Goal: Task Accomplishment & Management: Manage account settings

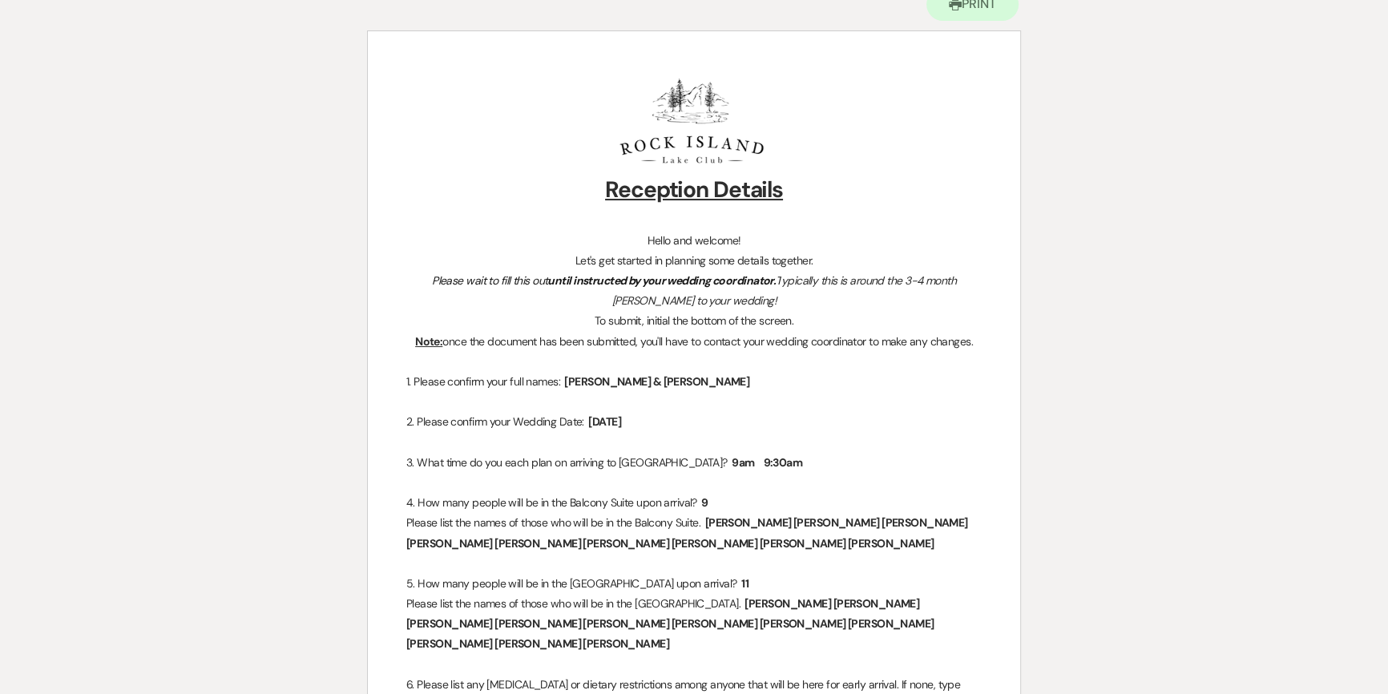
scroll to position [218, 0]
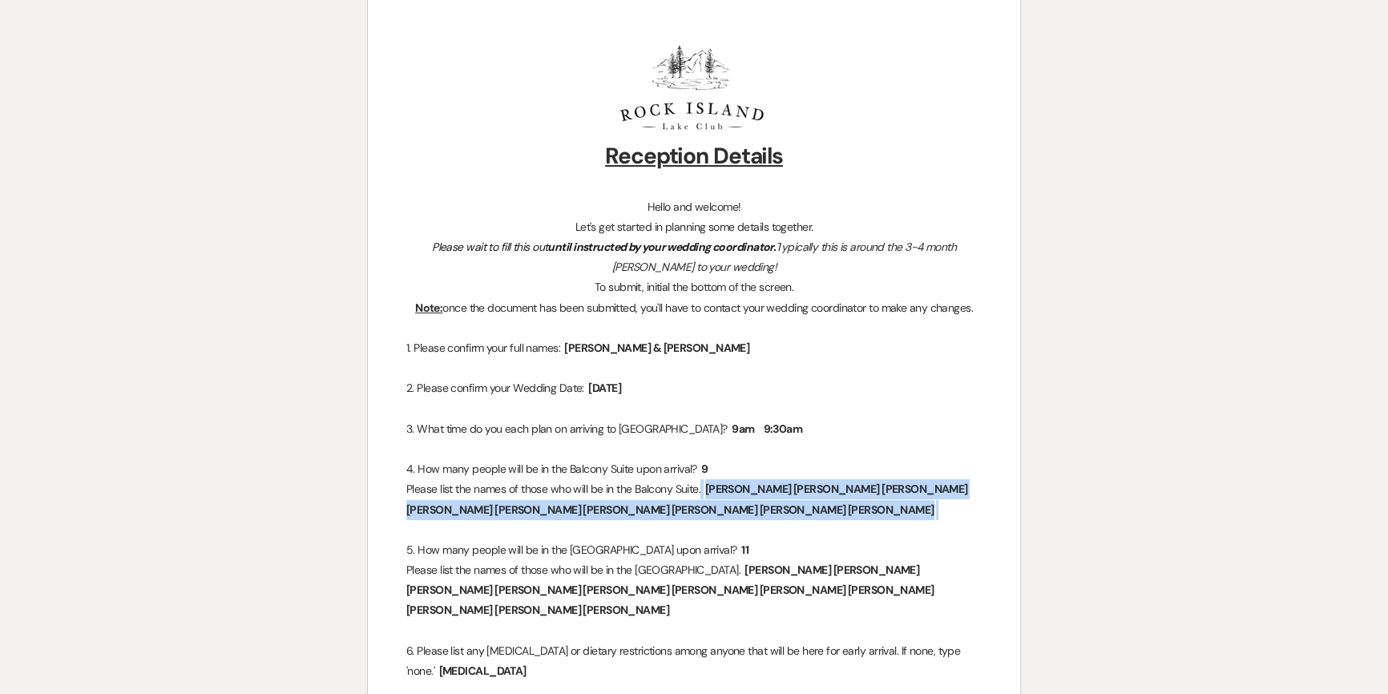
drag, startPoint x: 710, startPoint y: 485, endPoint x: 850, endPoint y: 511, distance: 142.7
click at [857, 517] on p "Please list the names of those who will be in the Balcony Suite. ﻿ [PERSON_NAME…" at bounding box center [693, 499] width 575 height 40
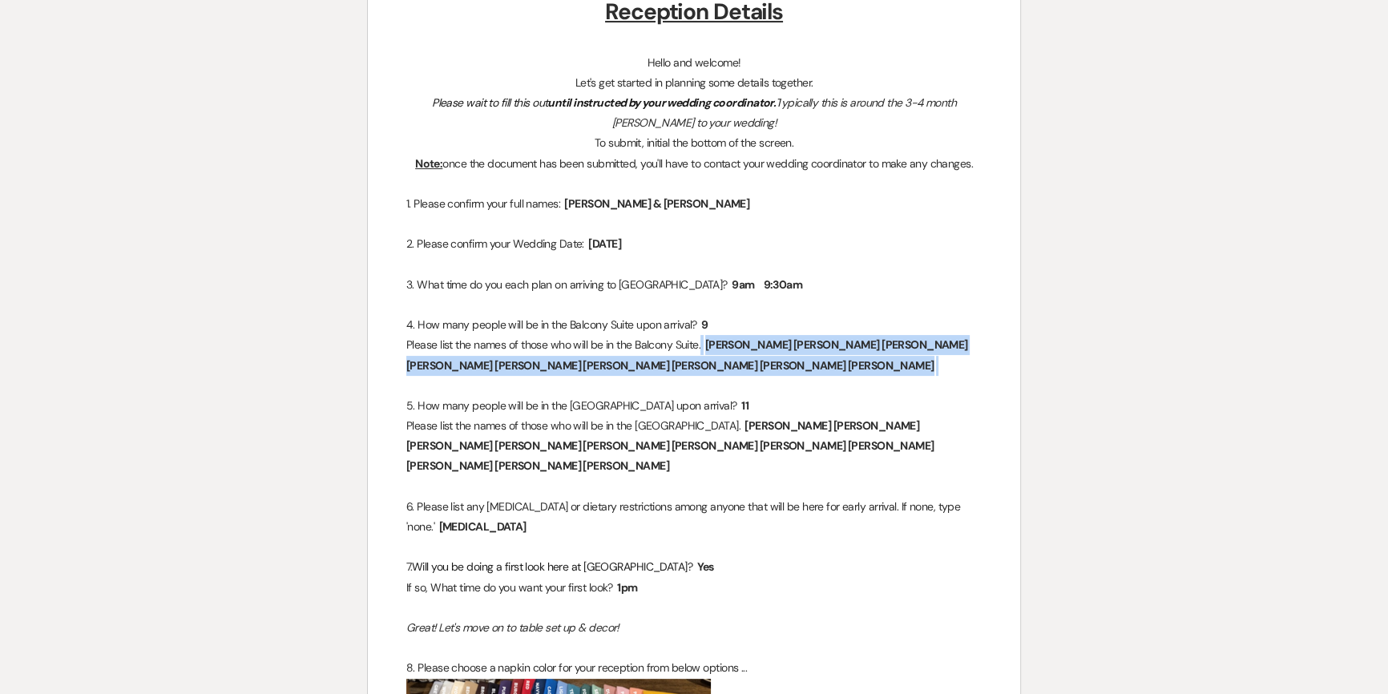
scroll to position [364, 0]
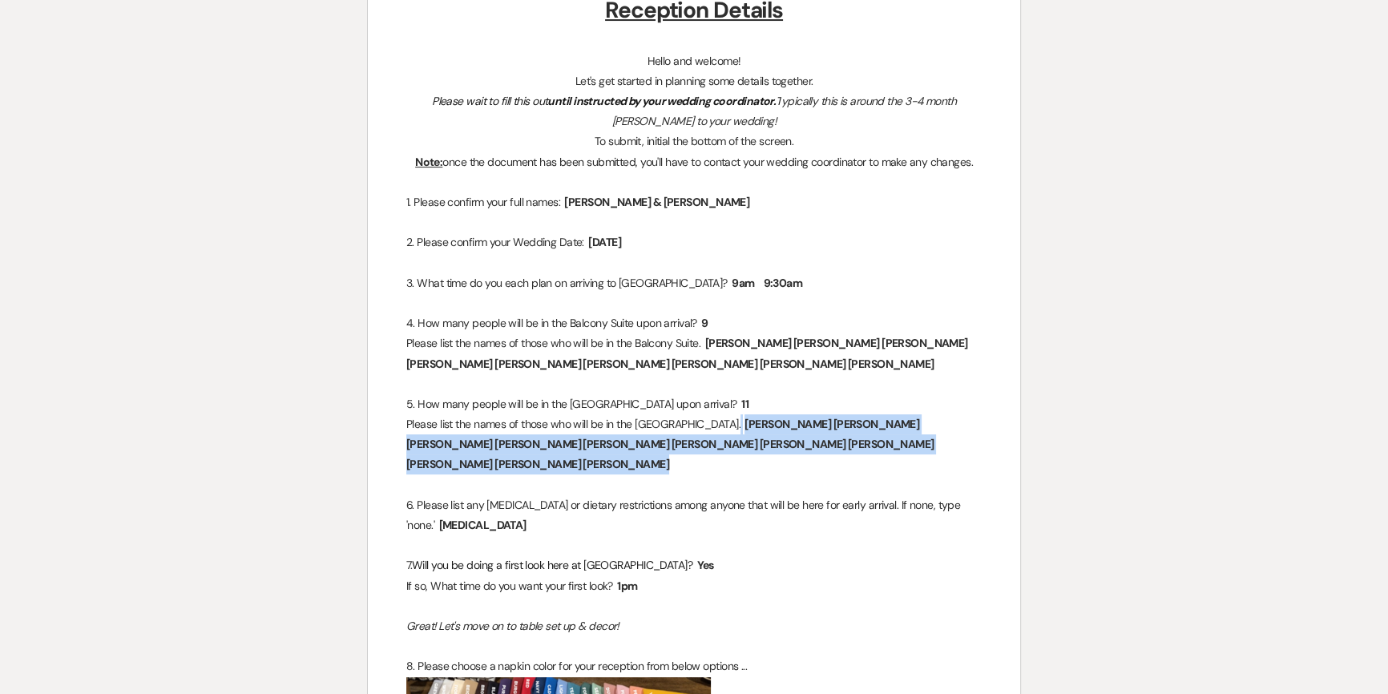
drag, startPoint x: 723, startPoint y: 418, endPoint x: 732, endPoint y: 446, distance: 29.4
click at [732, 446] on span "[PERSON_NAME] [PERSON_NAME] [PERSON_NAME] [PERSON_NAME] [PERSON_NAME] [PERSON_N…" at bounding box center [670, 444] width 528 height 58
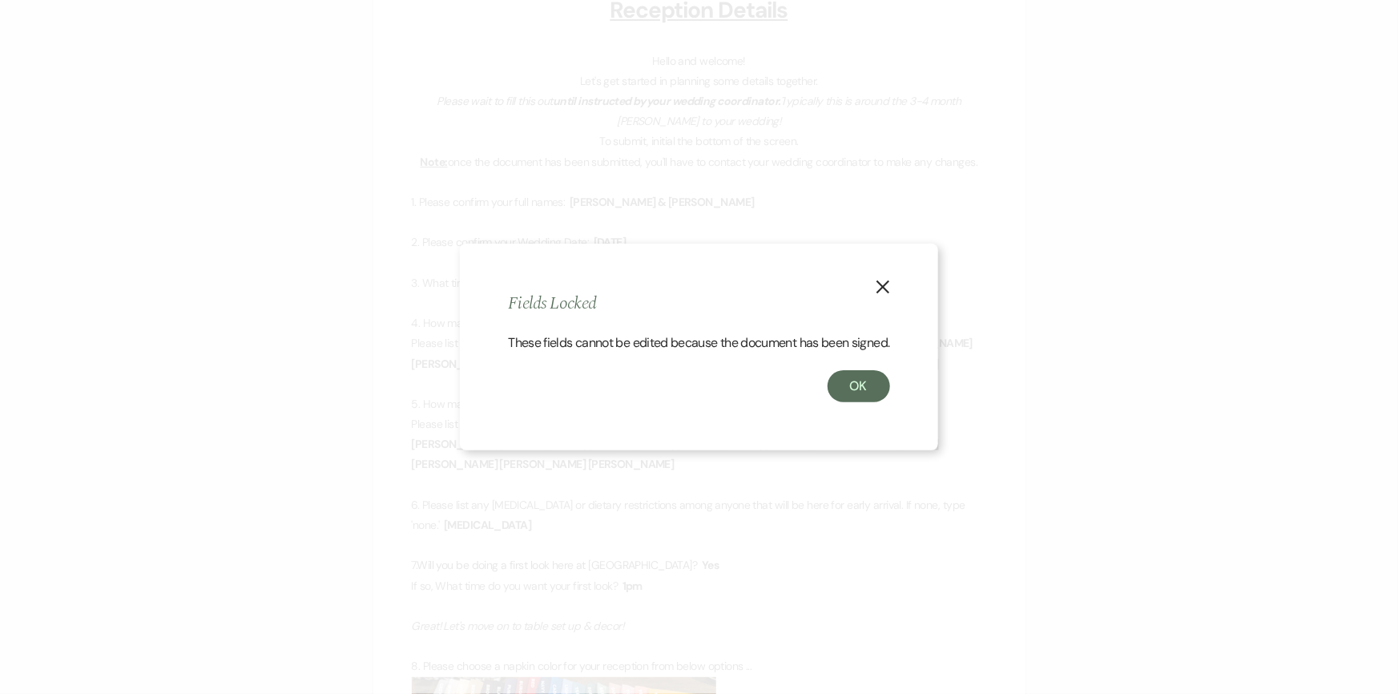
drag, startPoint x: 746, startPoint y: 444, endPoint x: 978, endPoint y: 331, distance: 258.4
click at [1143, 364] on div "X Fields Locked These fields cannot be edited because the document has been sig…" at bounding box center [699, 347] width 1398 height 694
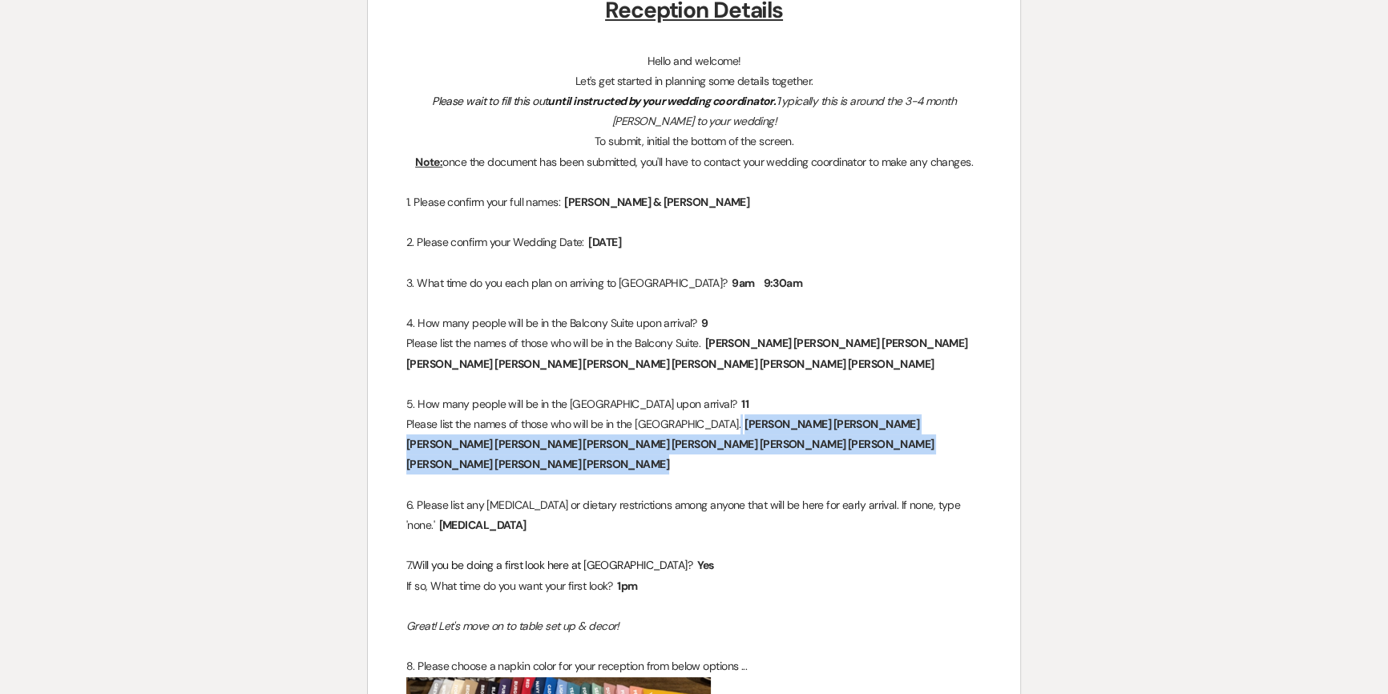
click at [728, 420] on span "[PERSON_NAME] [PERSON_NAME] [PERSON_NAME] [PERSON_NAME] [PERSON_NAME] [PERSON_N…" at bounding box center [670, 444] width 528 height 58
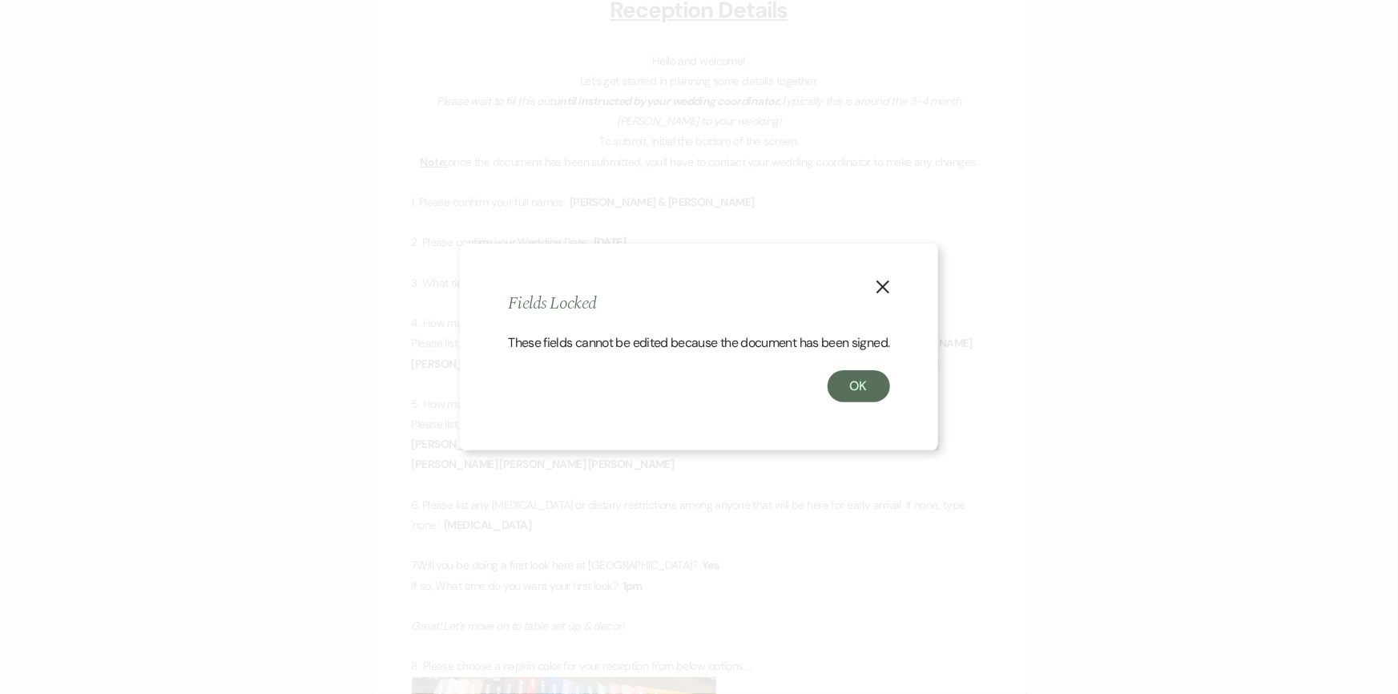
click at [877, 280] on icon "X" at bounding box center [883, 287] width 14 height 14
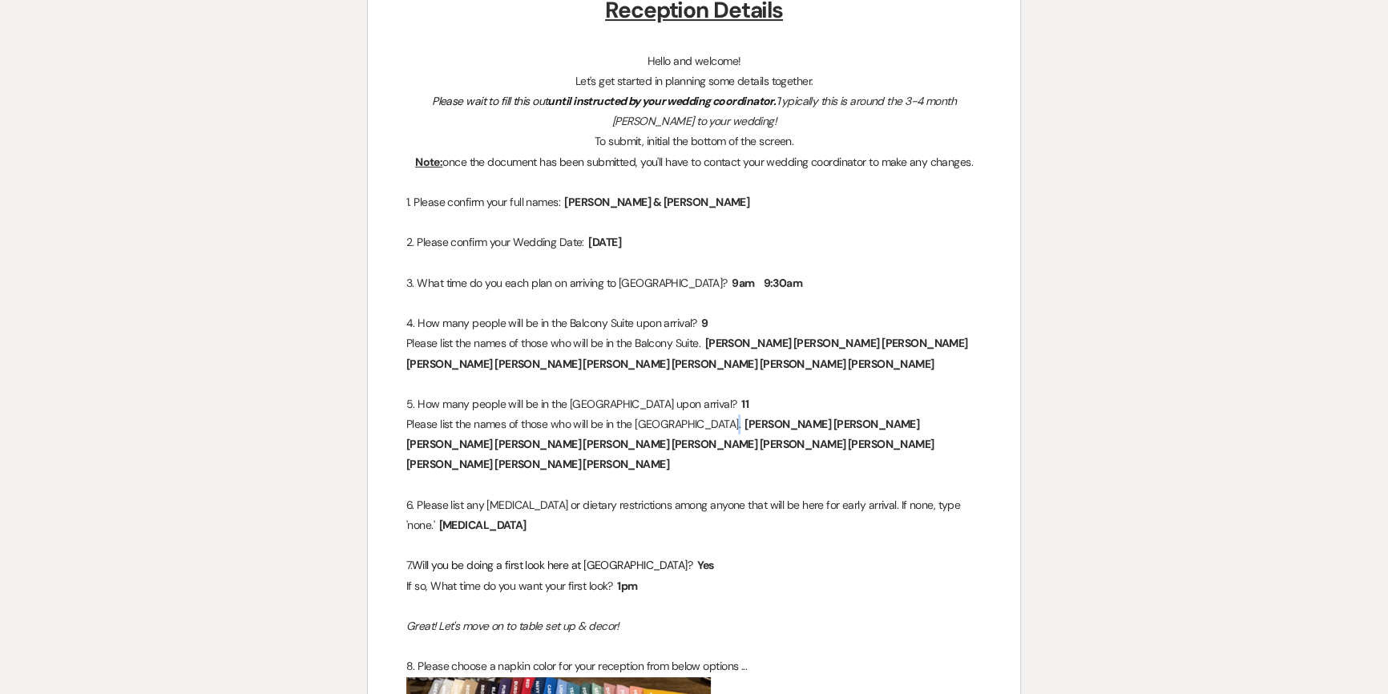
copy p
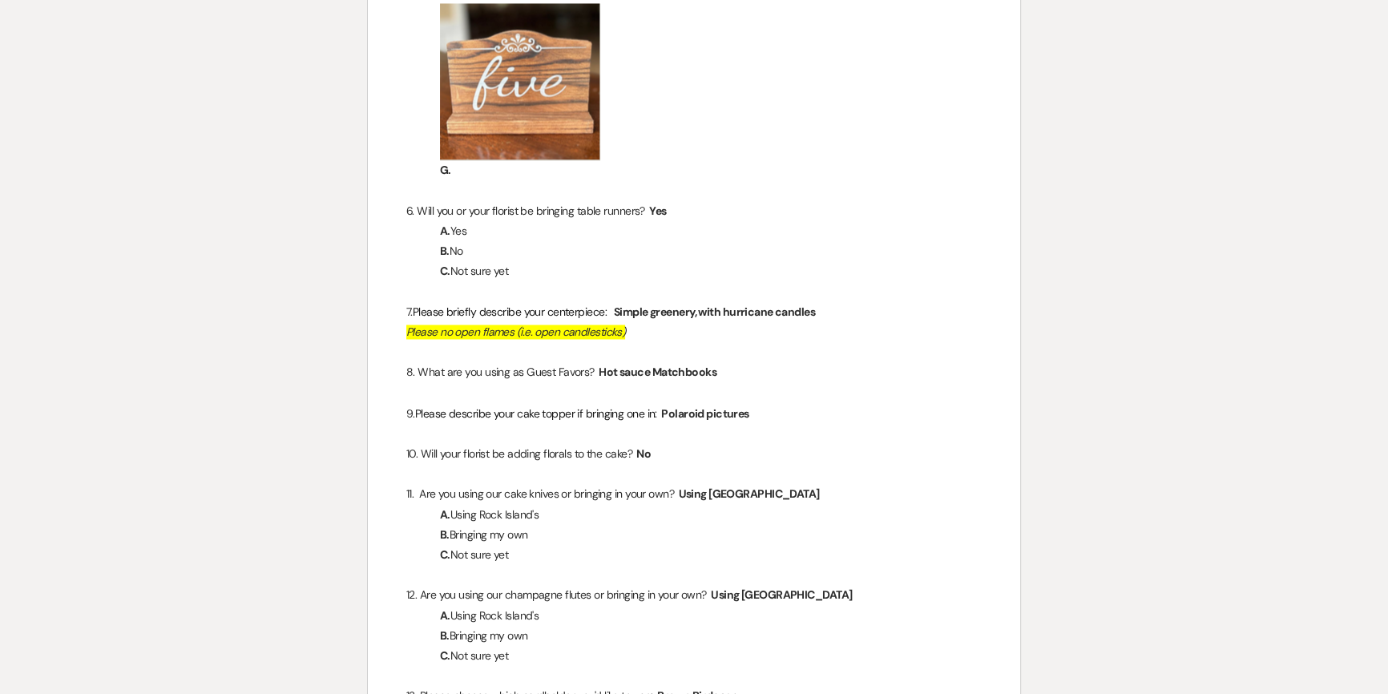
scroll to position [3423, 0]
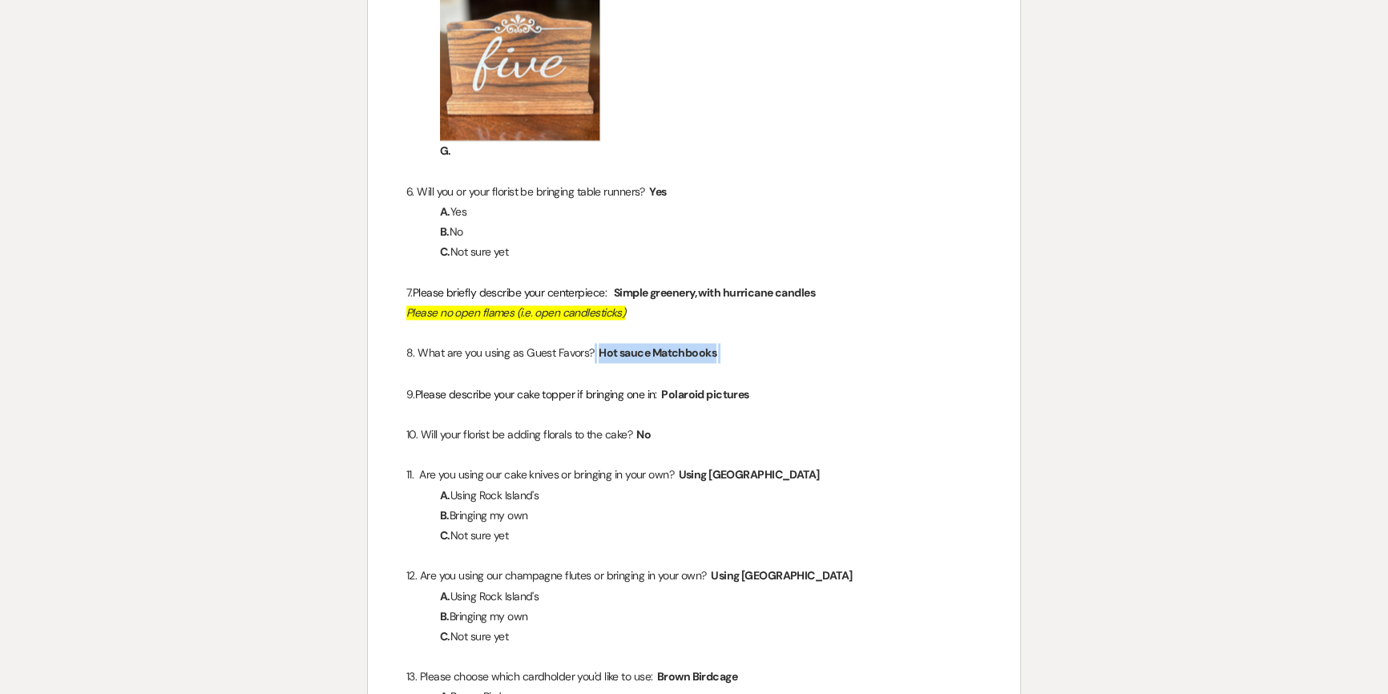
drag, startPoint x: 600, startPoint y: 329, endPoint x: 756, endPoint y: 338, distance: 156.5
click at [756, 343] on p "8. What are you using as Guest Favors? ﻿ Hot sauce Matchbooks ﻿" at bounding box center [693, 353] width 575 height 20
copy p "﻿ Hot sauce Matchbooks ﻿"
click at [705, 385] on span "Polaroid pictures" at bounding box center [704, 394] width 91 height 18
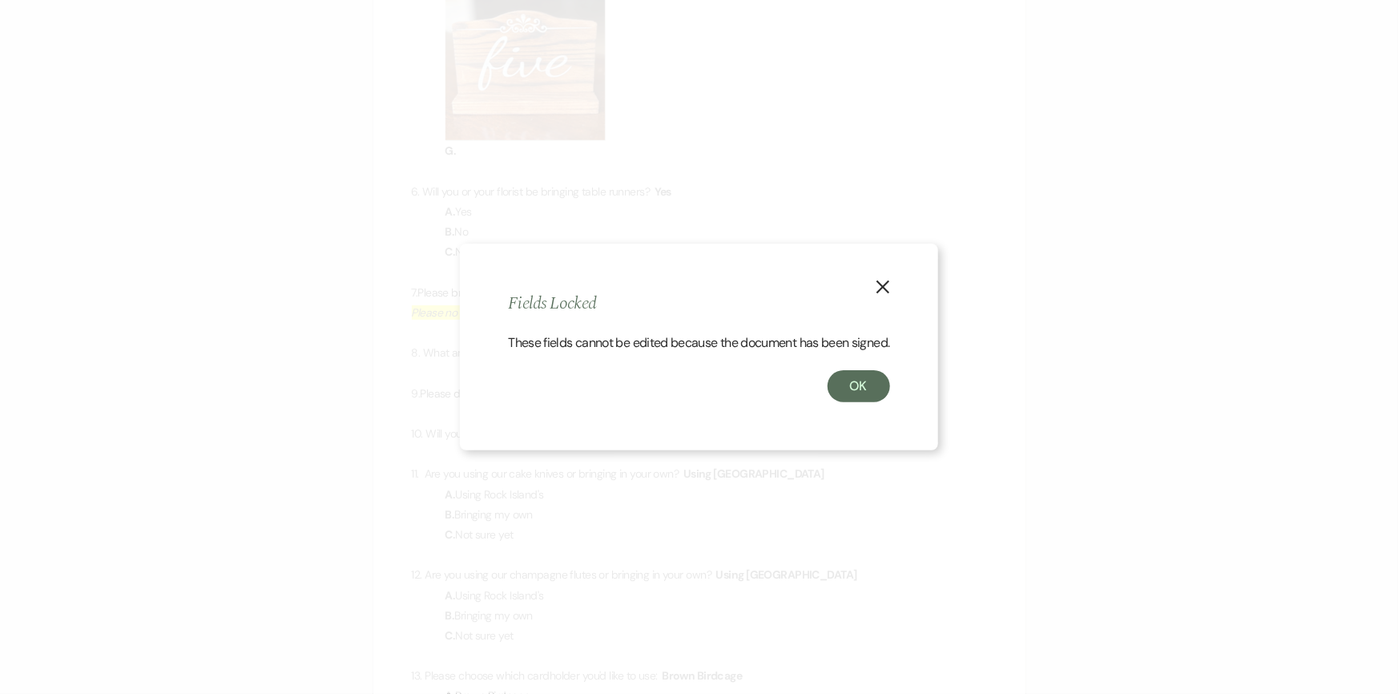
click at [888, 284] on icon "X" at bounding box center [883, 287] width 14 height 14
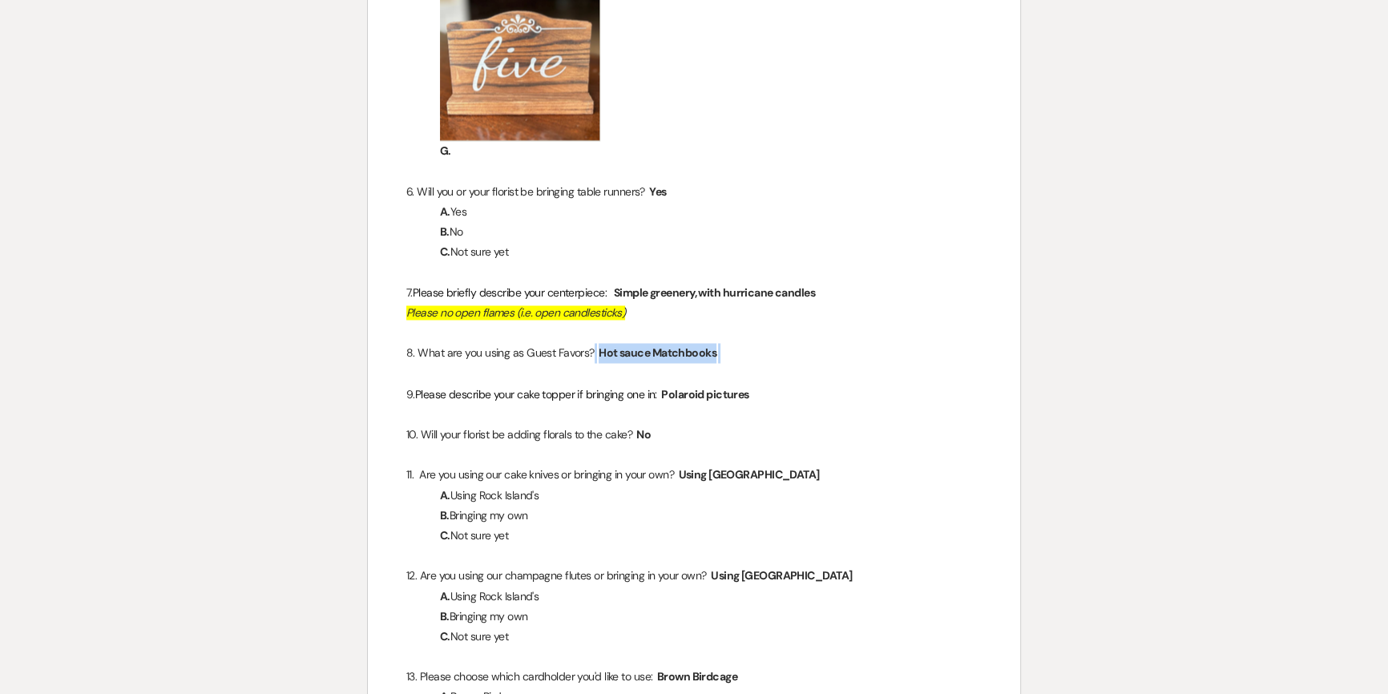
copy span
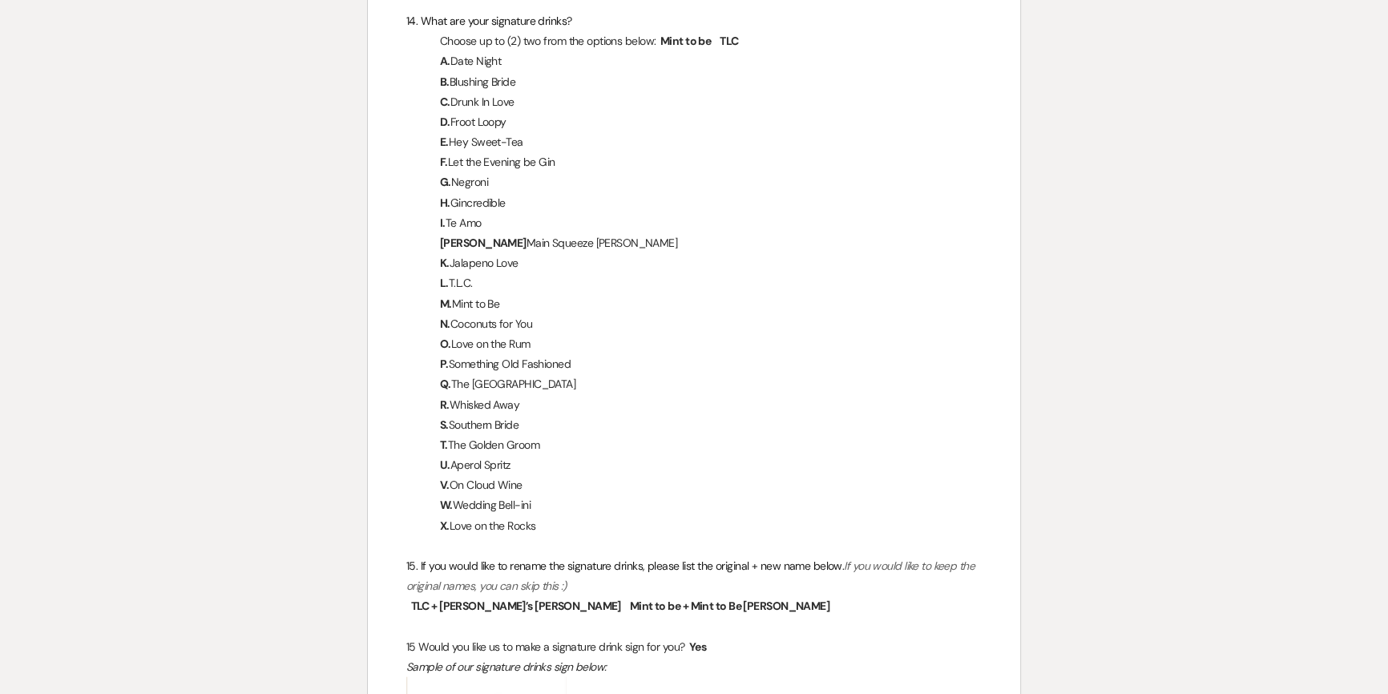
scroll to position [4952, 0]
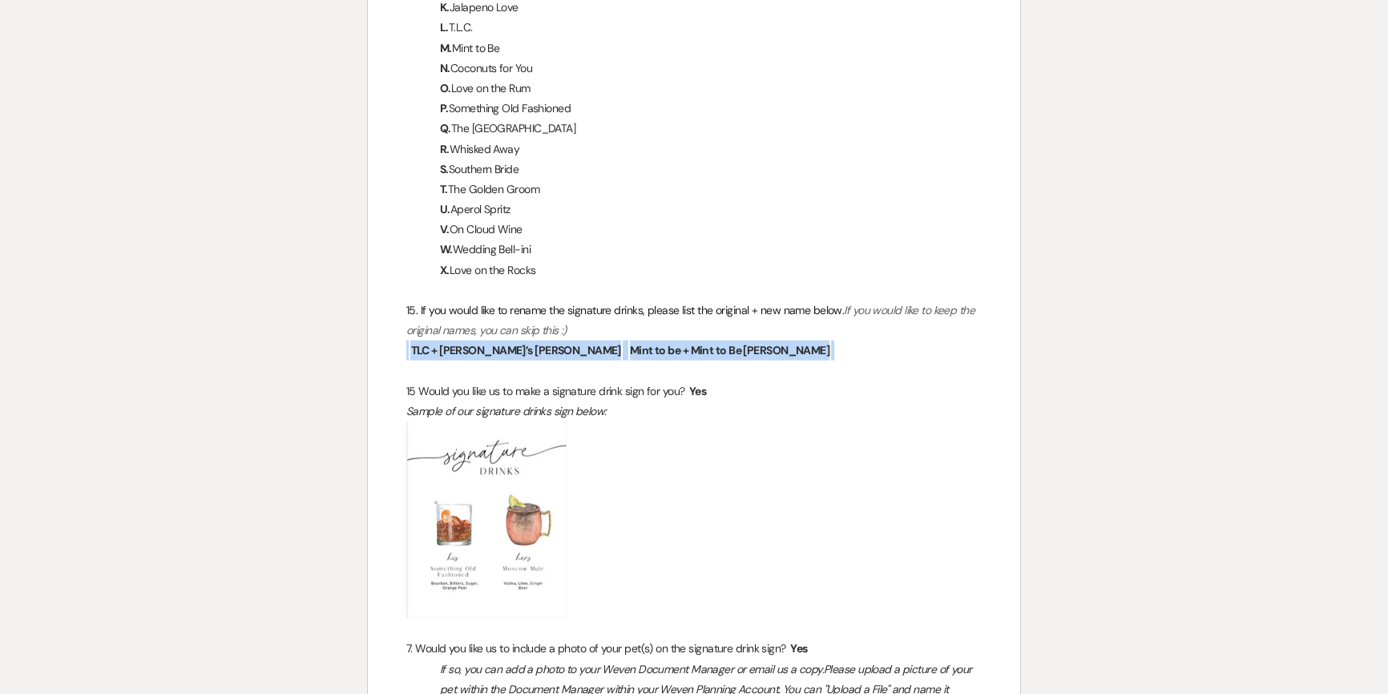
drag, startPoint x: 696, startPoint y: 330, endPoint x: 365, endPoint y: 334, distance: 331.7
copy p "﻿ TLC + [PERSON_NAME]’s [PERSON_NAME] ﻿ ﻿ Mint to be + Mint to Be [PERSON_NAME]…"
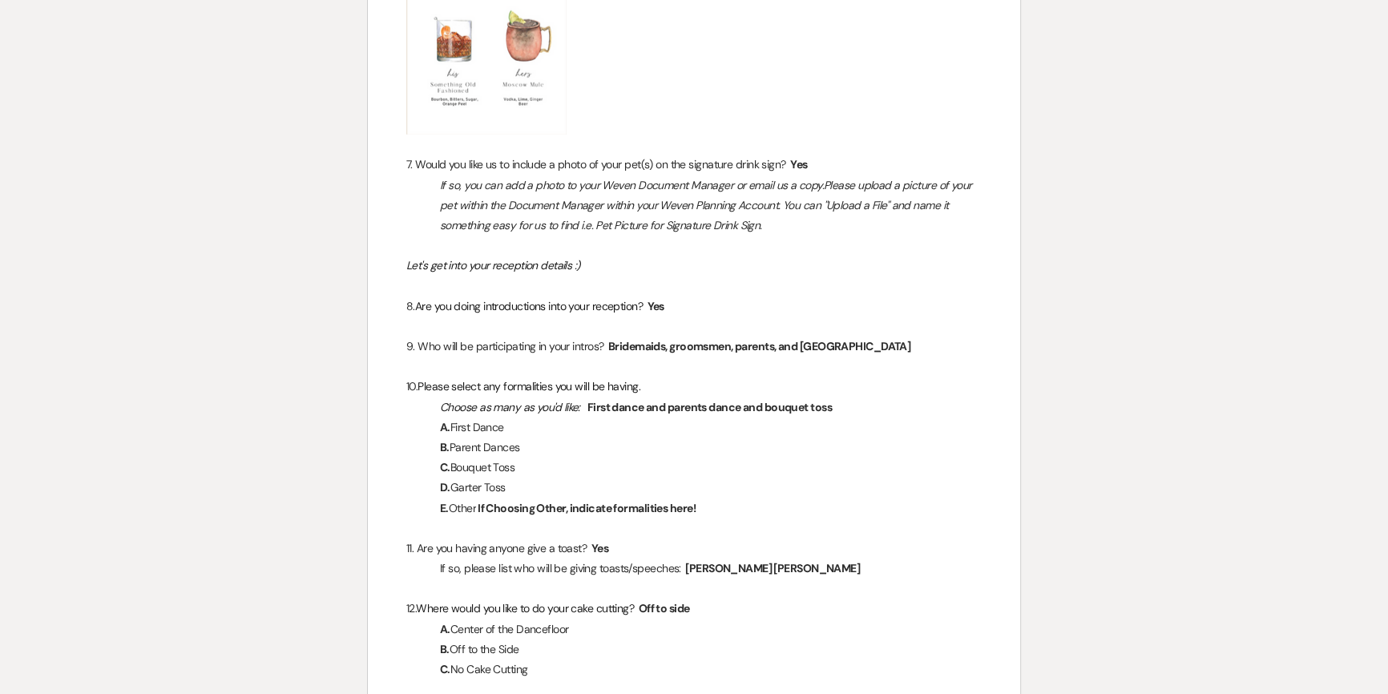
scroll to position [5463, 0]
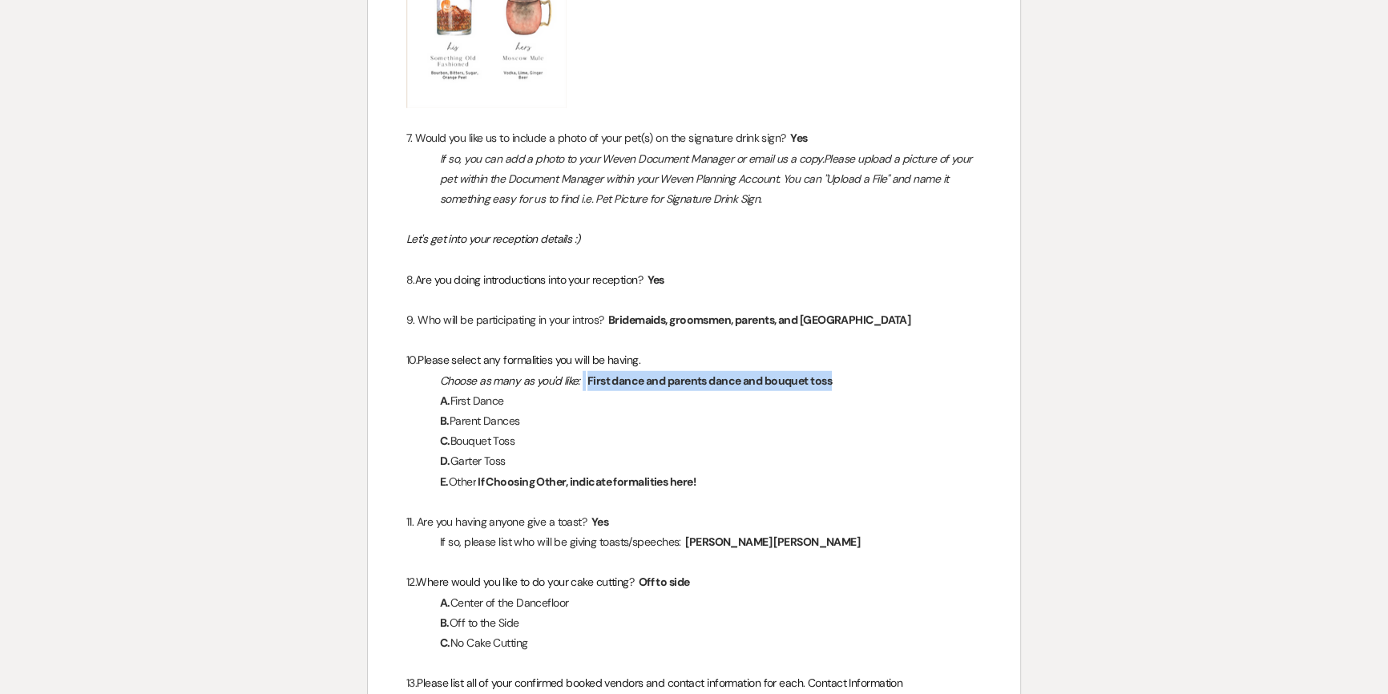
click at [585, 372] on span "First dance and parents dance and bouquet toss" at bounding box center [707, 381] width 251 height 18
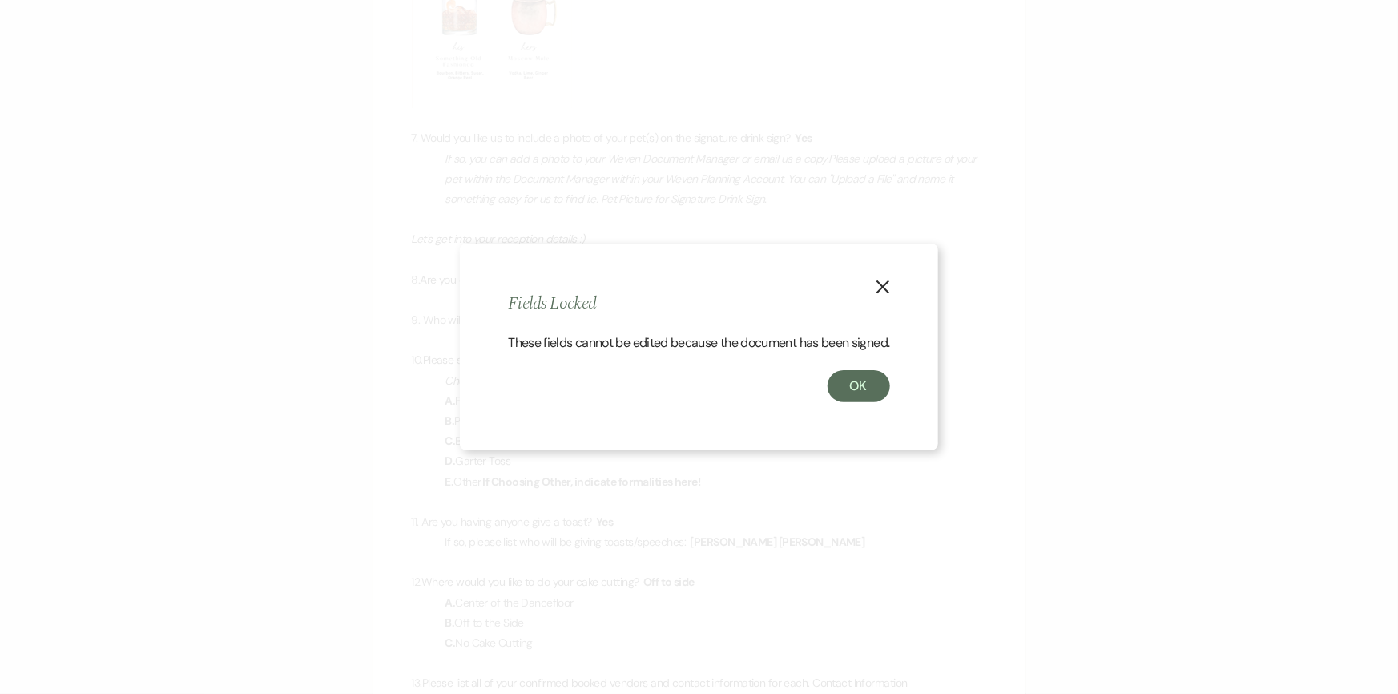
click at [887, 280] on icon "X" at bounding box center [883, 287] width 14 height 14
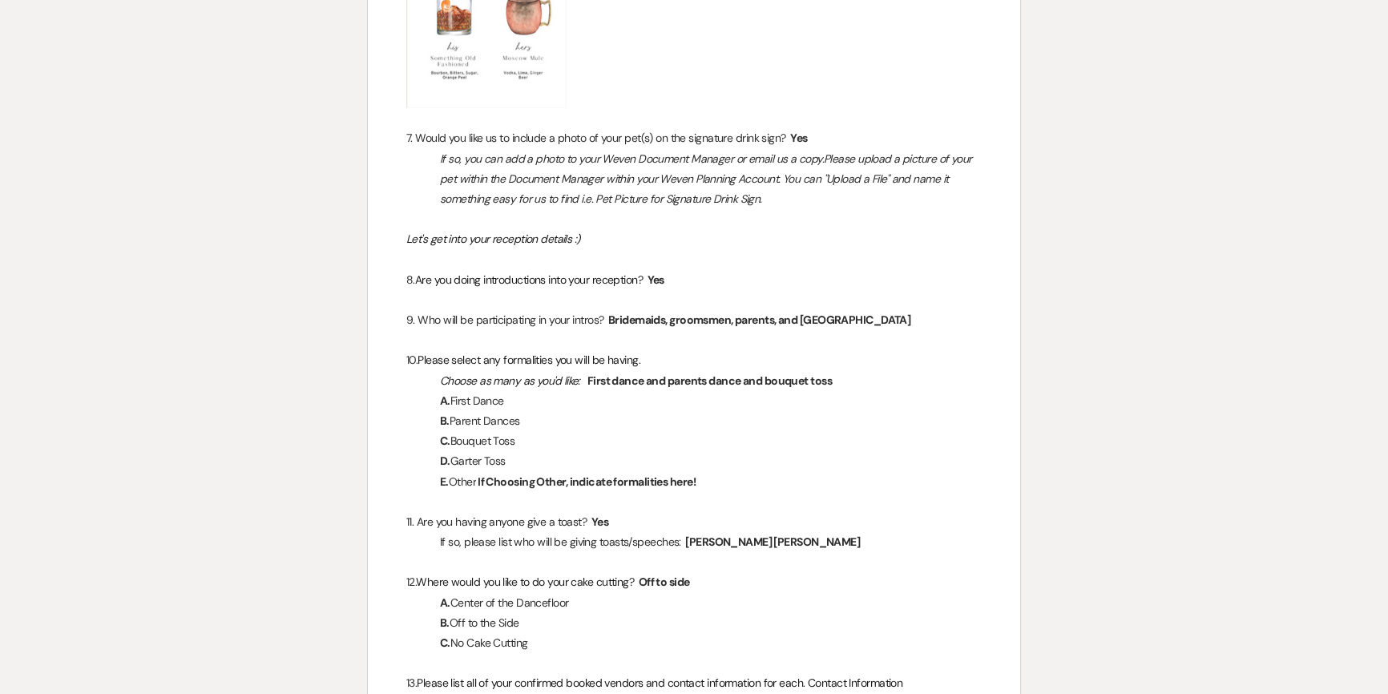
copy span
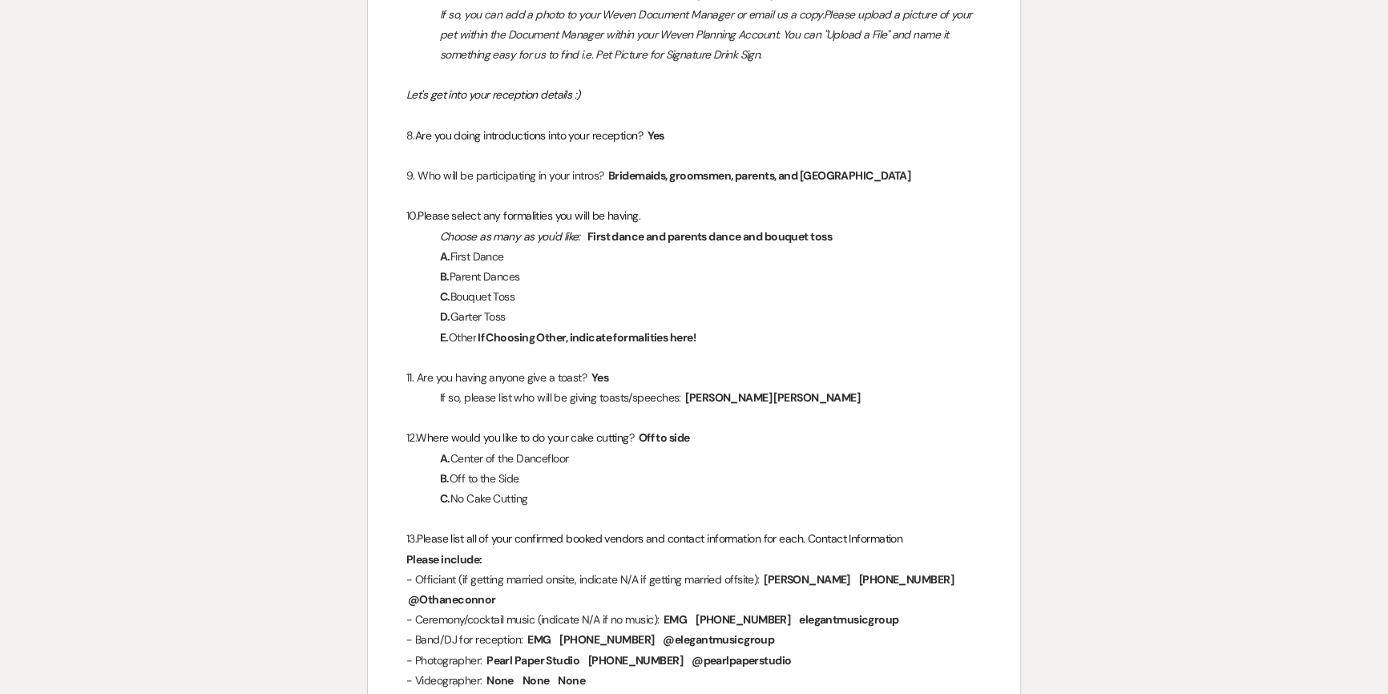
scroll to position [5608, 0]
click at [702, 387] on span "[PERSON_NAME] [PERSON_NAME]" at bounding box center [772, 396] width 178 height 18
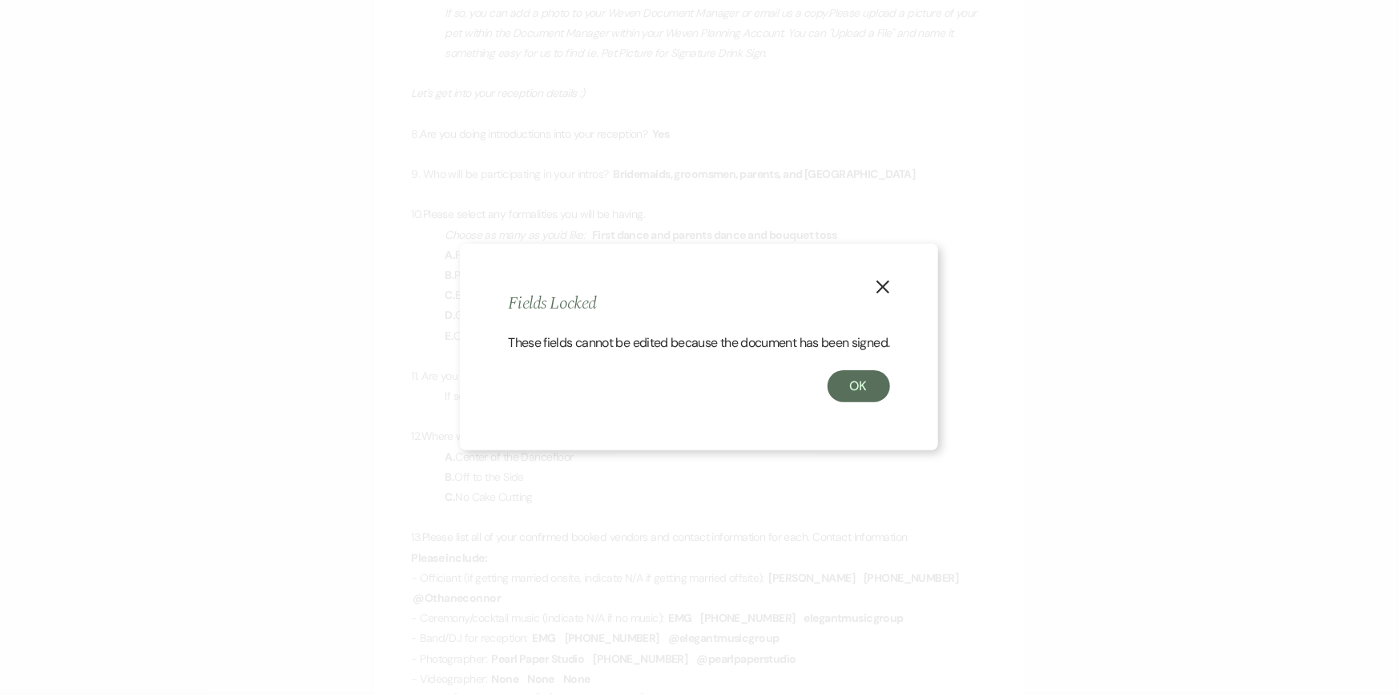
click at [881, 280] on use "button" at bounding box center [883, 286] width 13 height 13
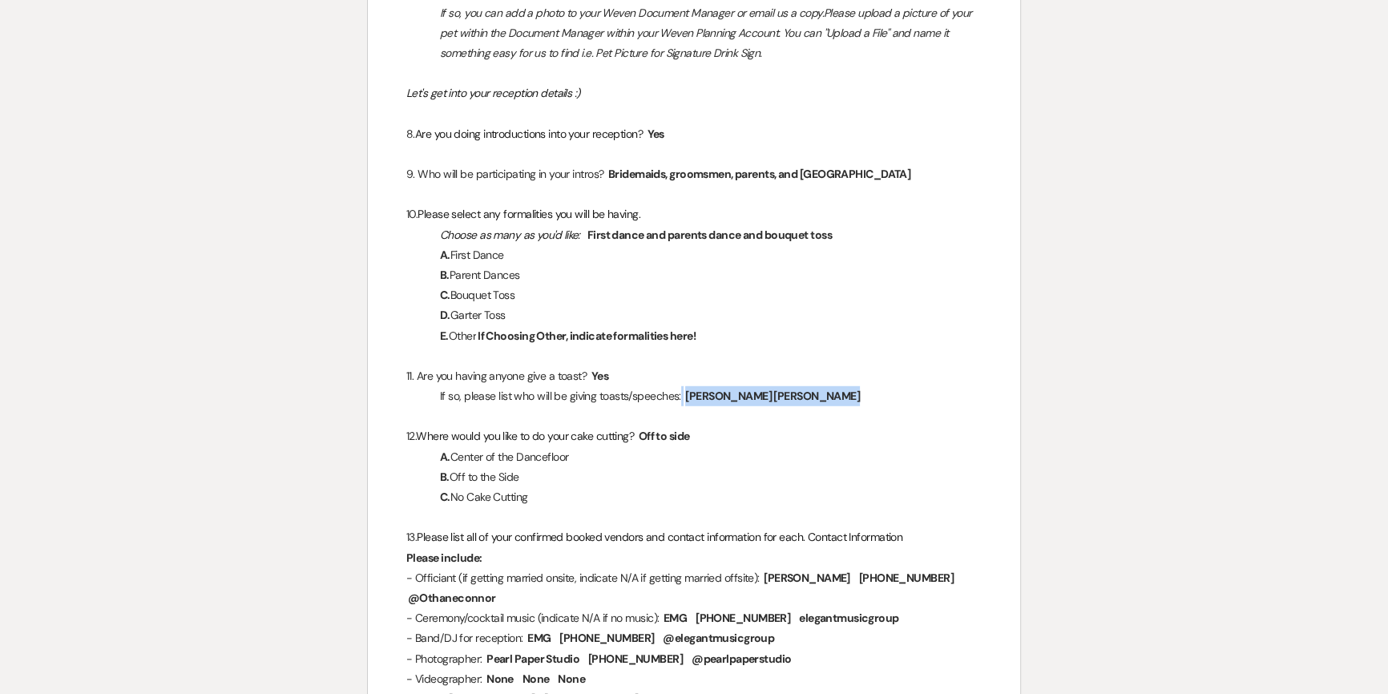
copy p
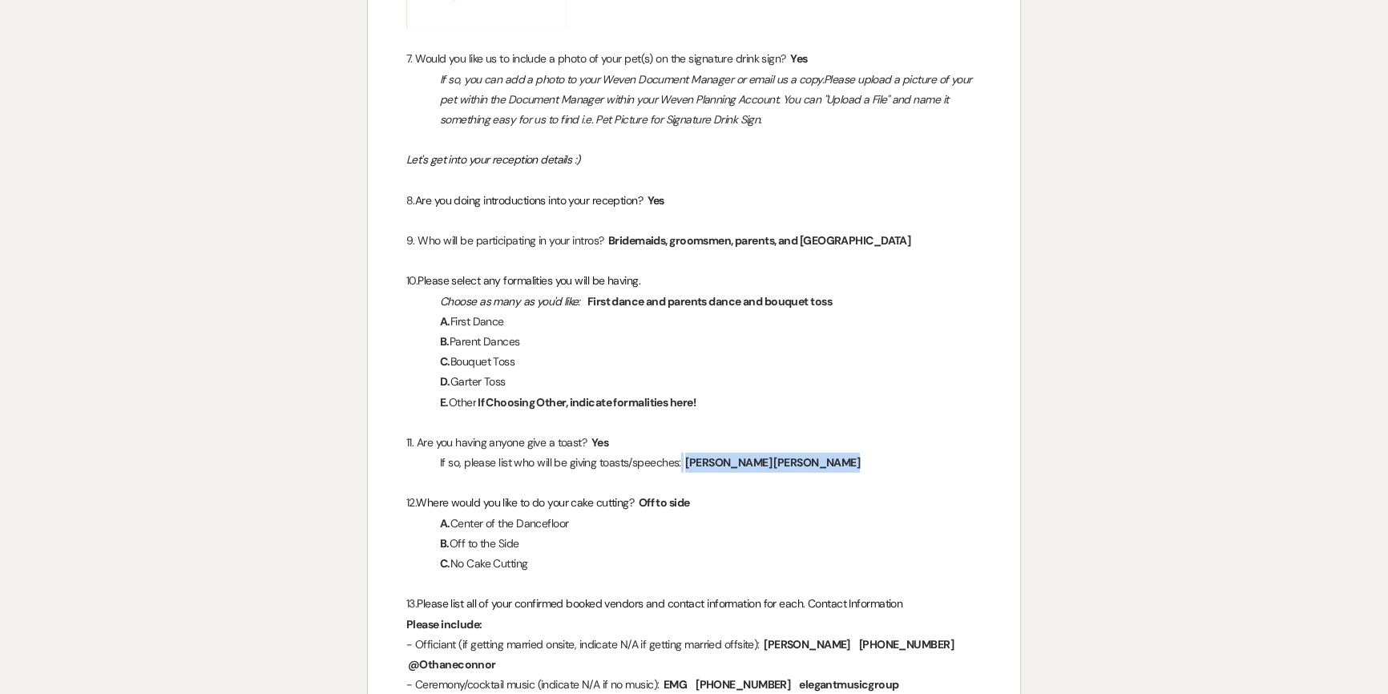
scroll to position [5536, 0]
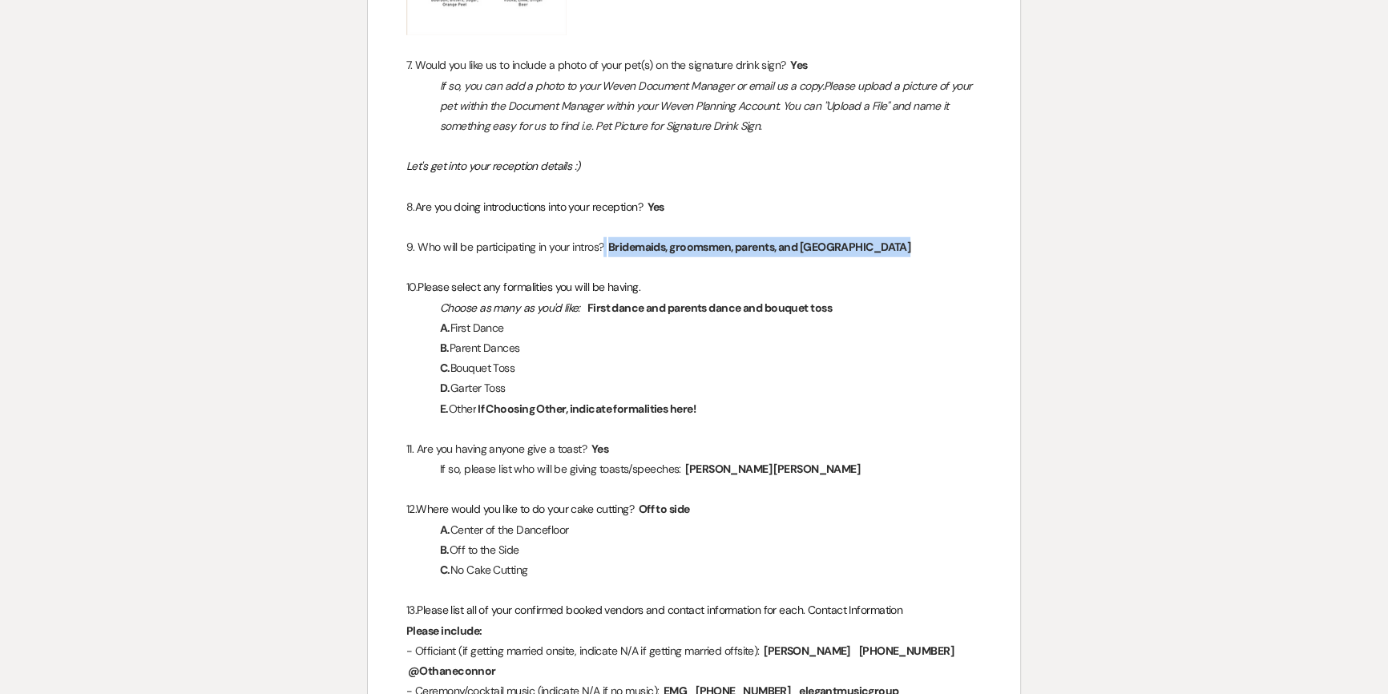
click at [658, 238] on span "Bridemaids, groomsmen, parents, and [GEOGRAPHIC_DATA]" at bounding box center [759, 247] width 305 height 18
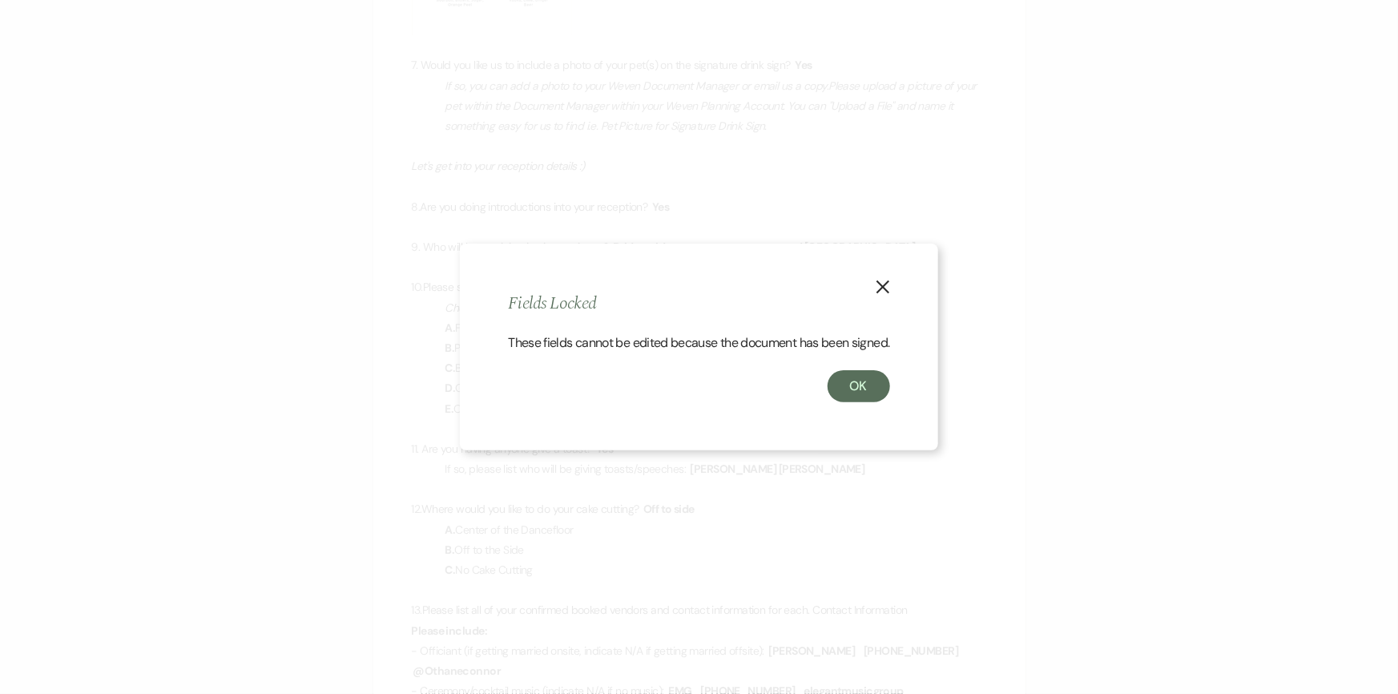
drag, startPoint x: 658, startPoint y: 228, endPoint x: 928, endPoint y: 258, distance: 271.7
click at [928, 258] on div "X Fields Locked These fields cannot be edited because the document has been sig…" at bounding box center [699, 348] width 478 height 208
drag, startPoint x: 877, startPoint y: 275, endPoint x: 867, endPoint y: 269, distance: 11.1
click at [876, 275] on button "X" at bounding box center [883, 286] width 24 height 28
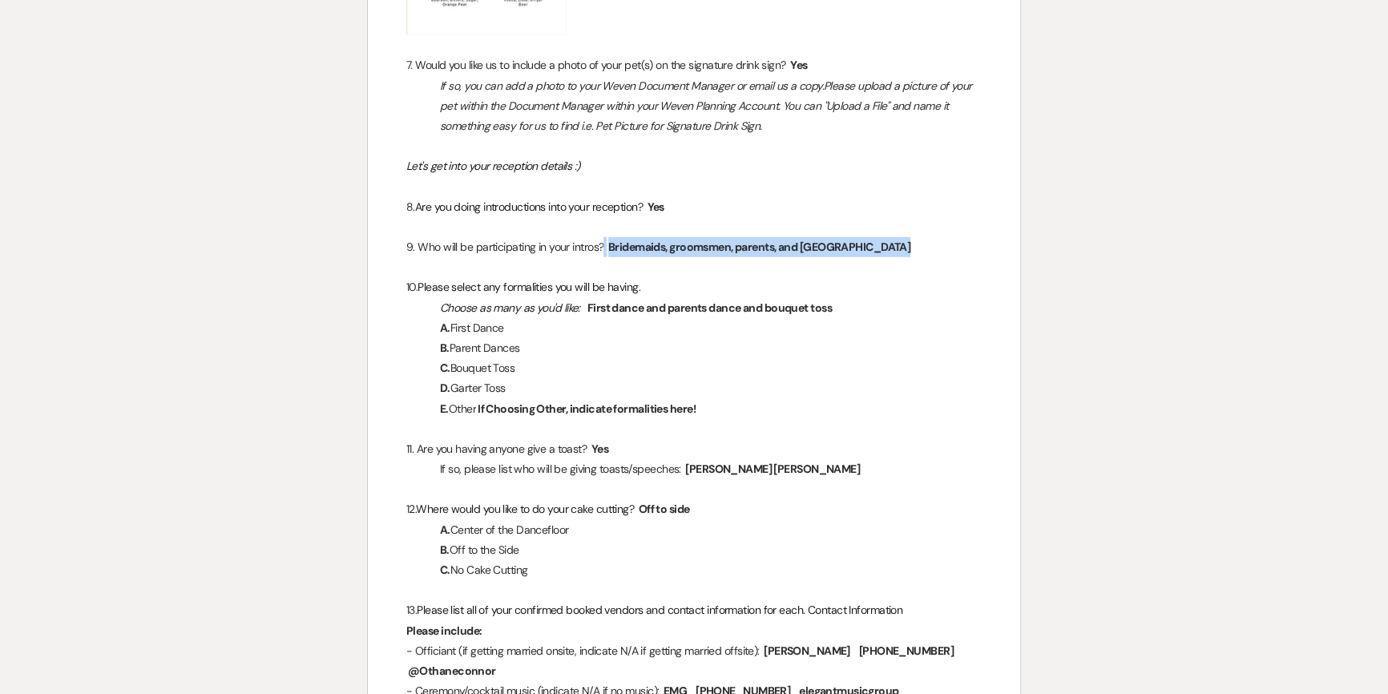
click at [712, 238] on span "Bridemaids, groomsmen, parents, and [GEOGRAPHIC_DATA]" at bounding box center [759, 247] width 305 height 18
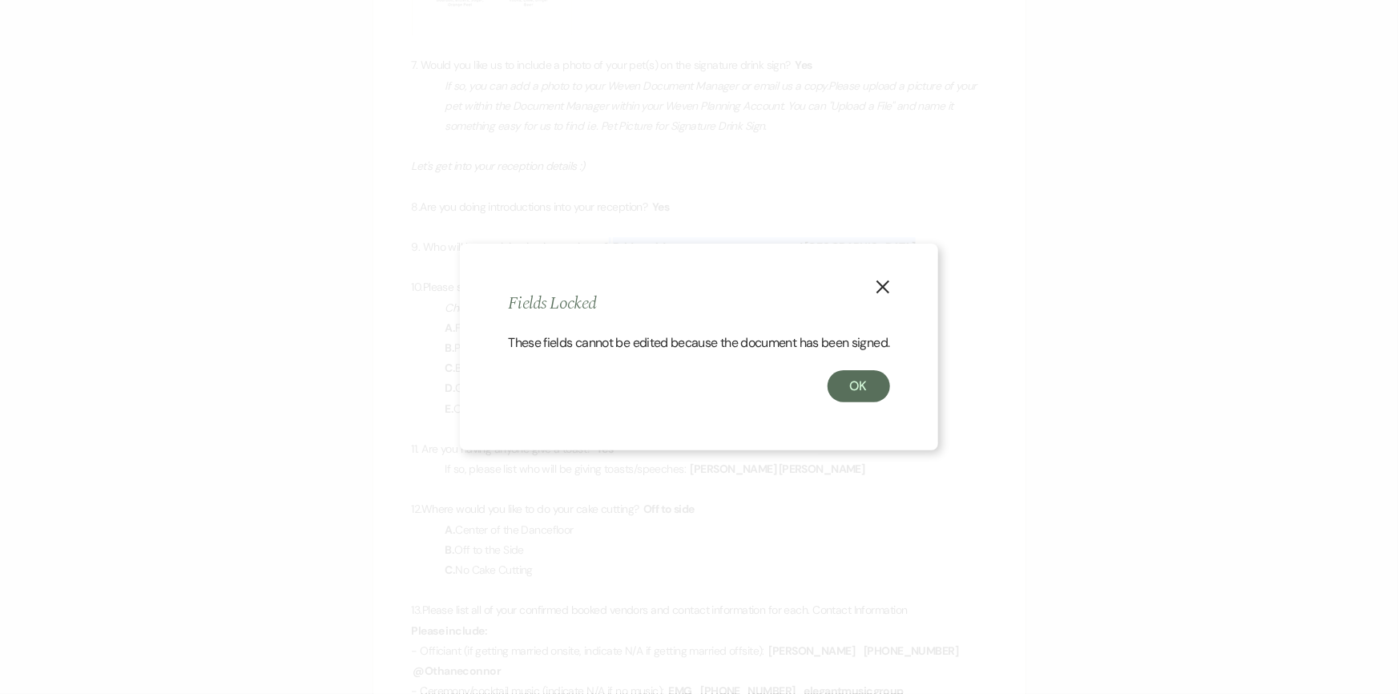
click at [890, 280] on icon "X" at bounding box center [883, 287] width 14 height 14
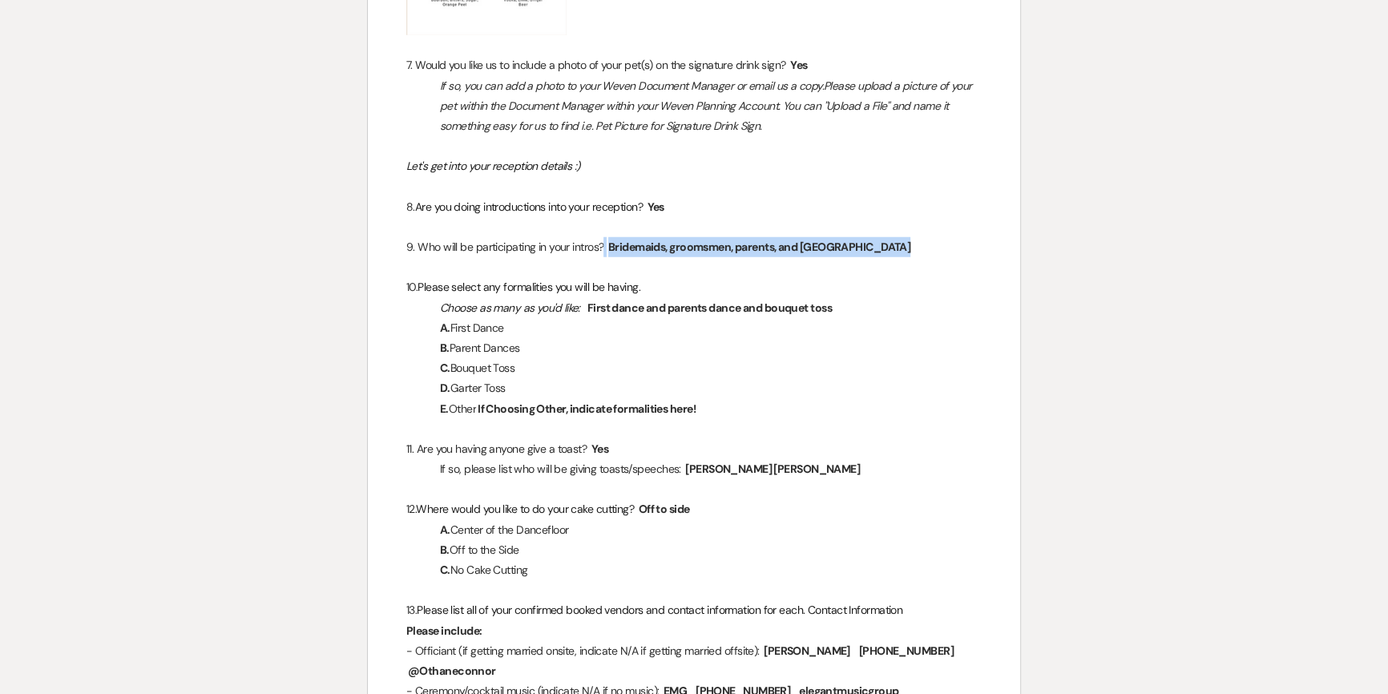
copy p
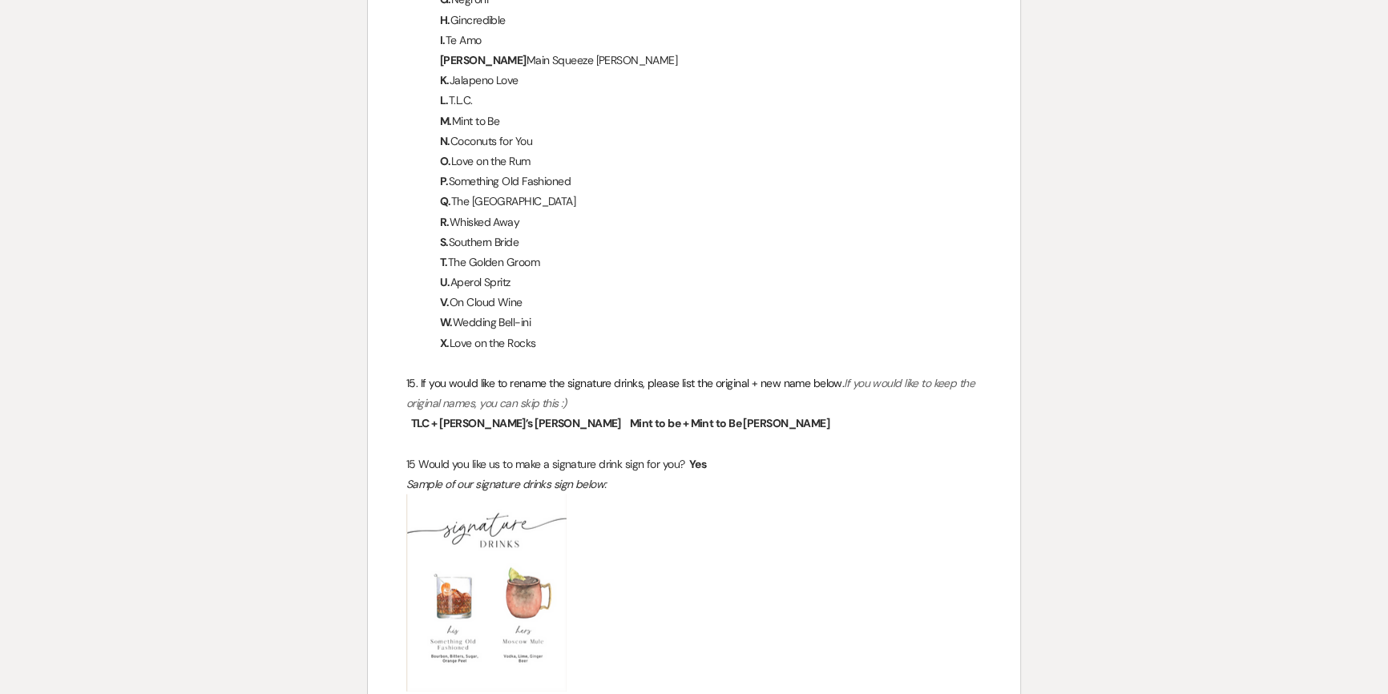
scroll to position [4443, 0]
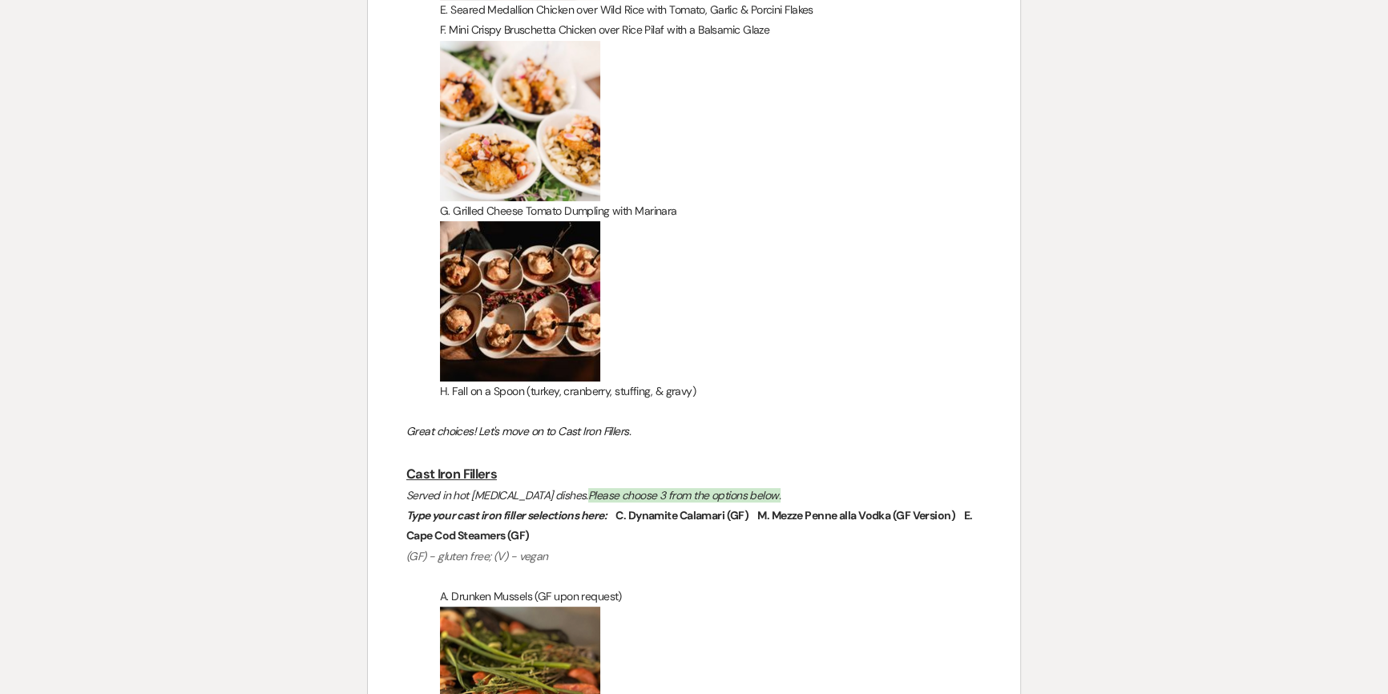
scroll to position [8385, 0]
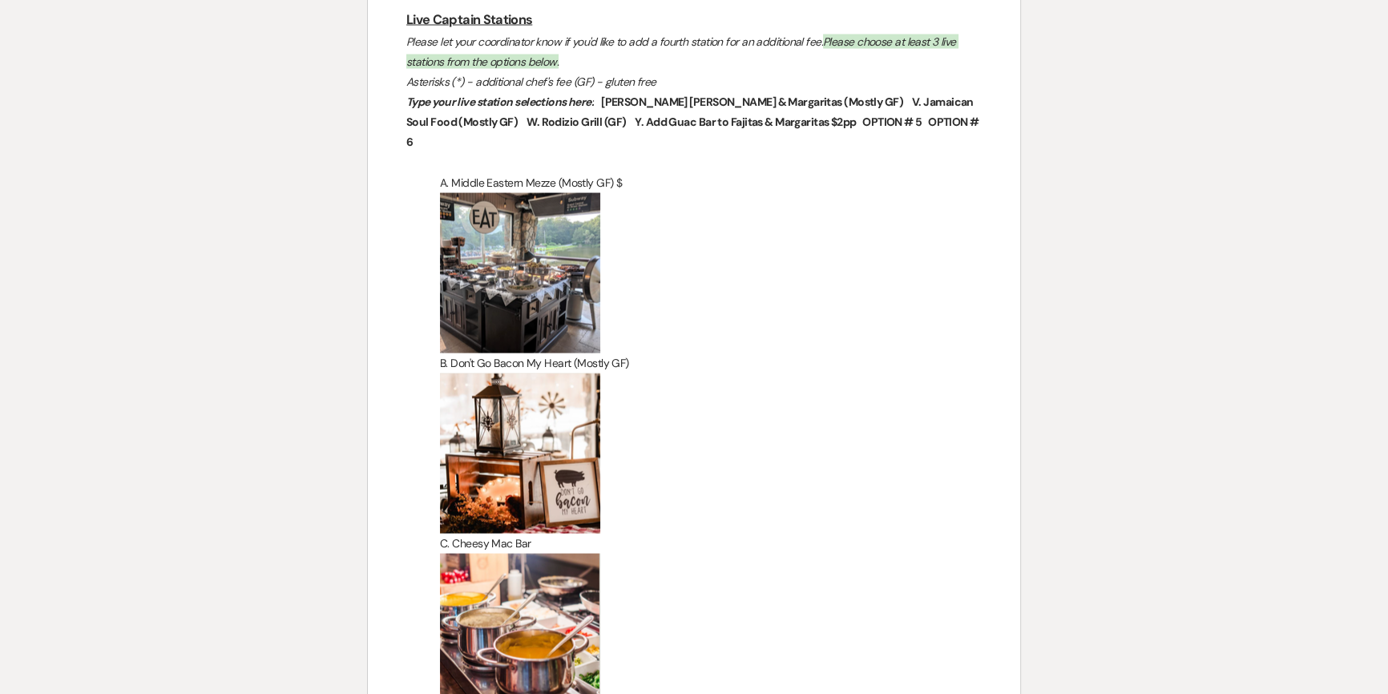
scroll to position [11517, 0]
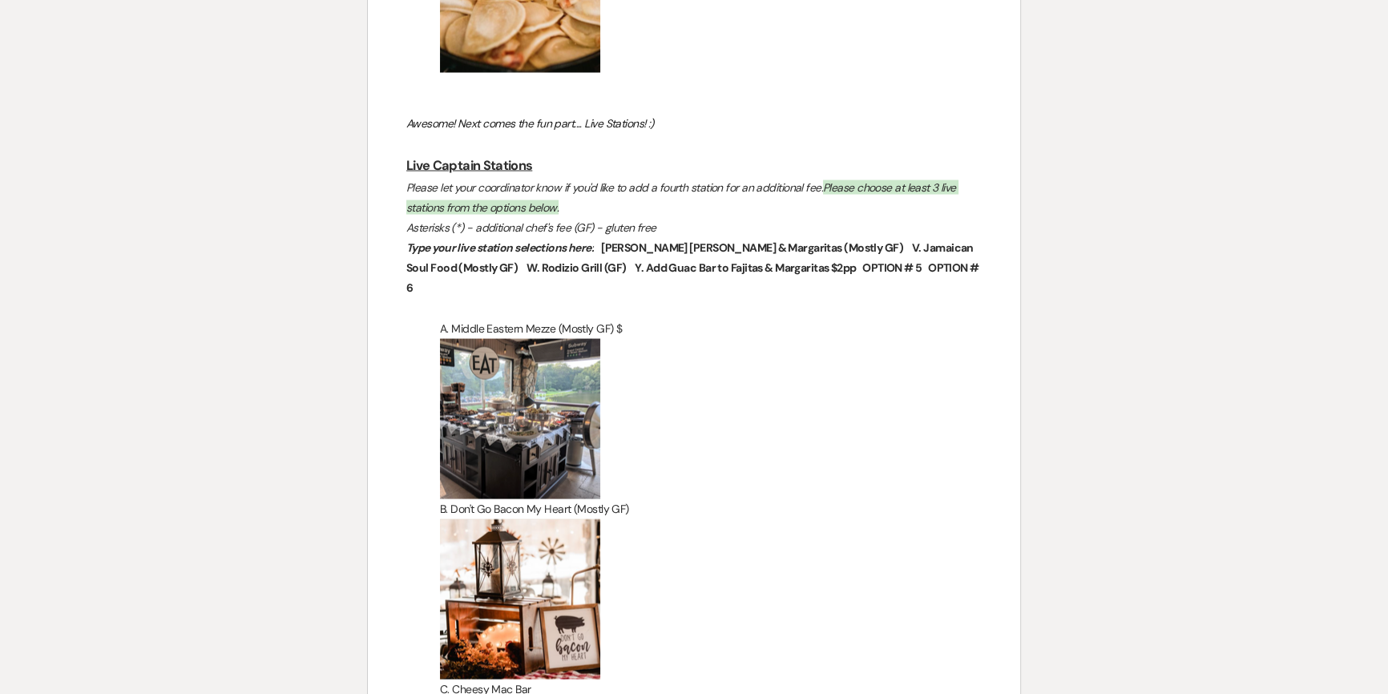
drag, startPoint x: 1148, startPoint y: 494, endPoint x: 1082, endPoint y: 475, distance: 68.2
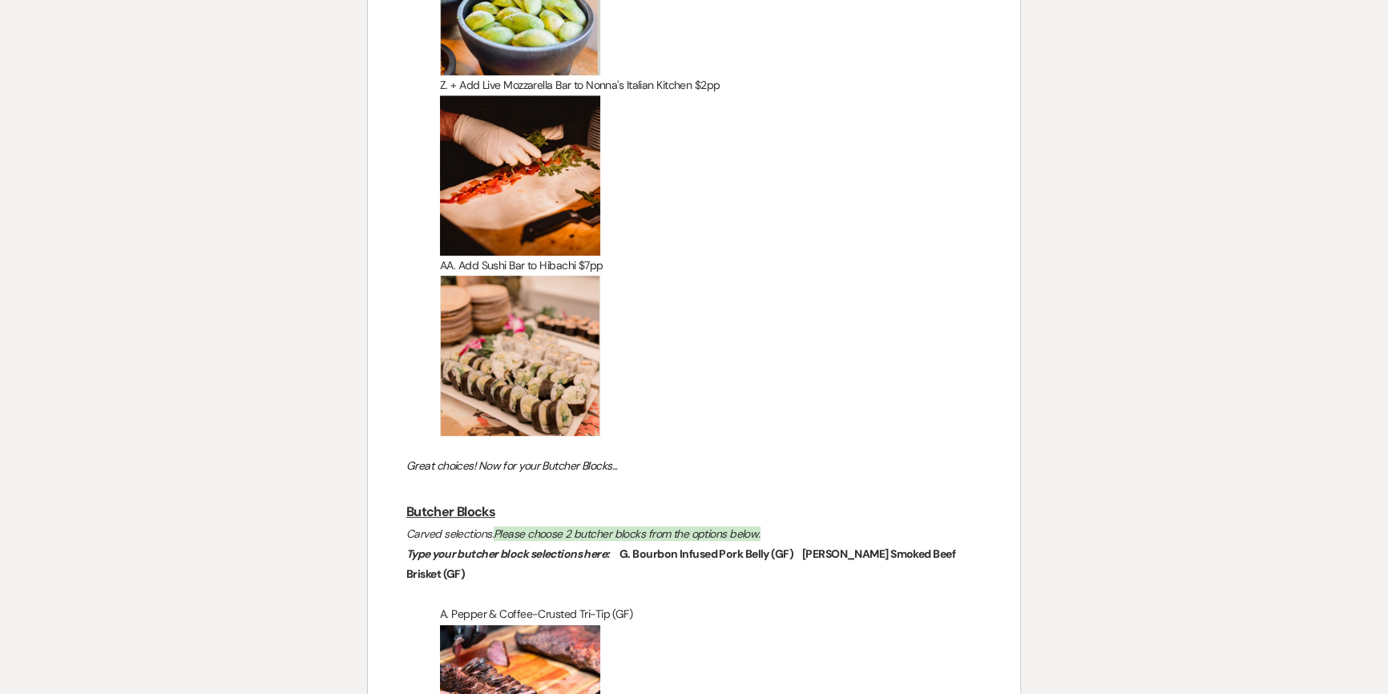
scroll to position [16106, 0]
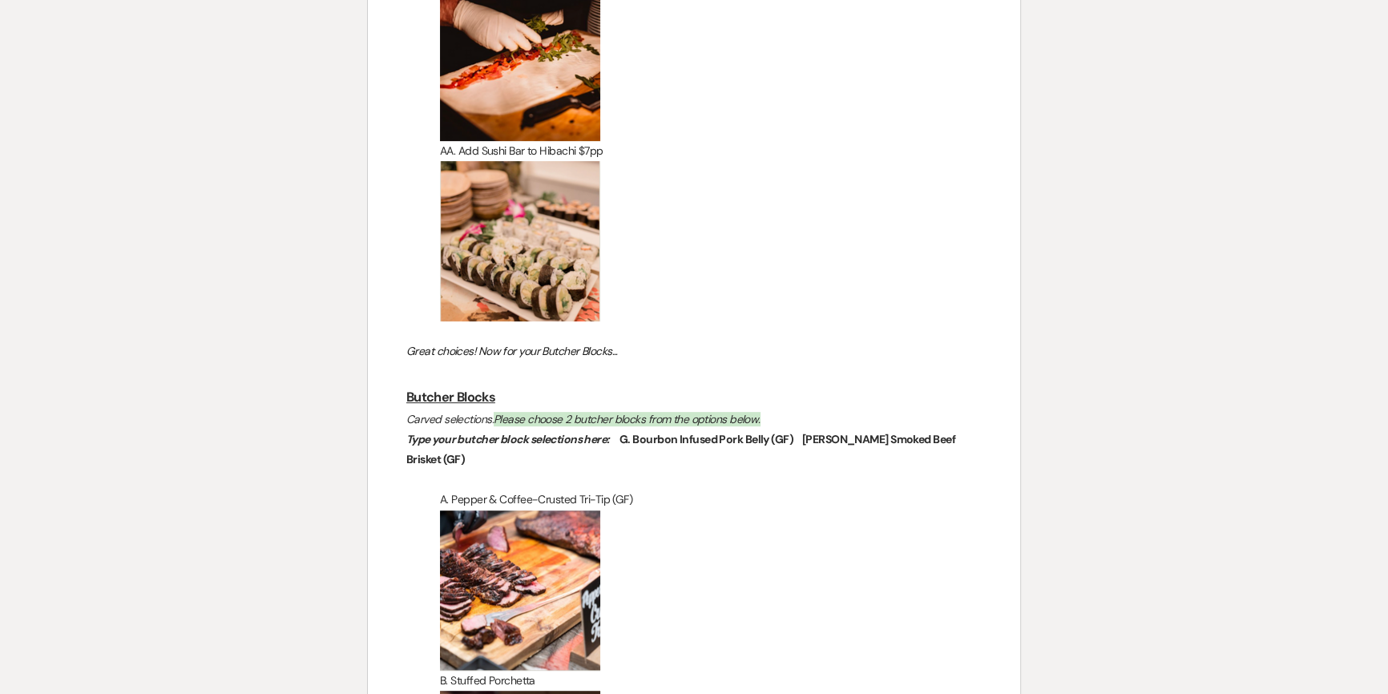
click at [704, 671] on p "B. Stuffed Porchetta" at bounding box center [693, 681] width 575 height 20
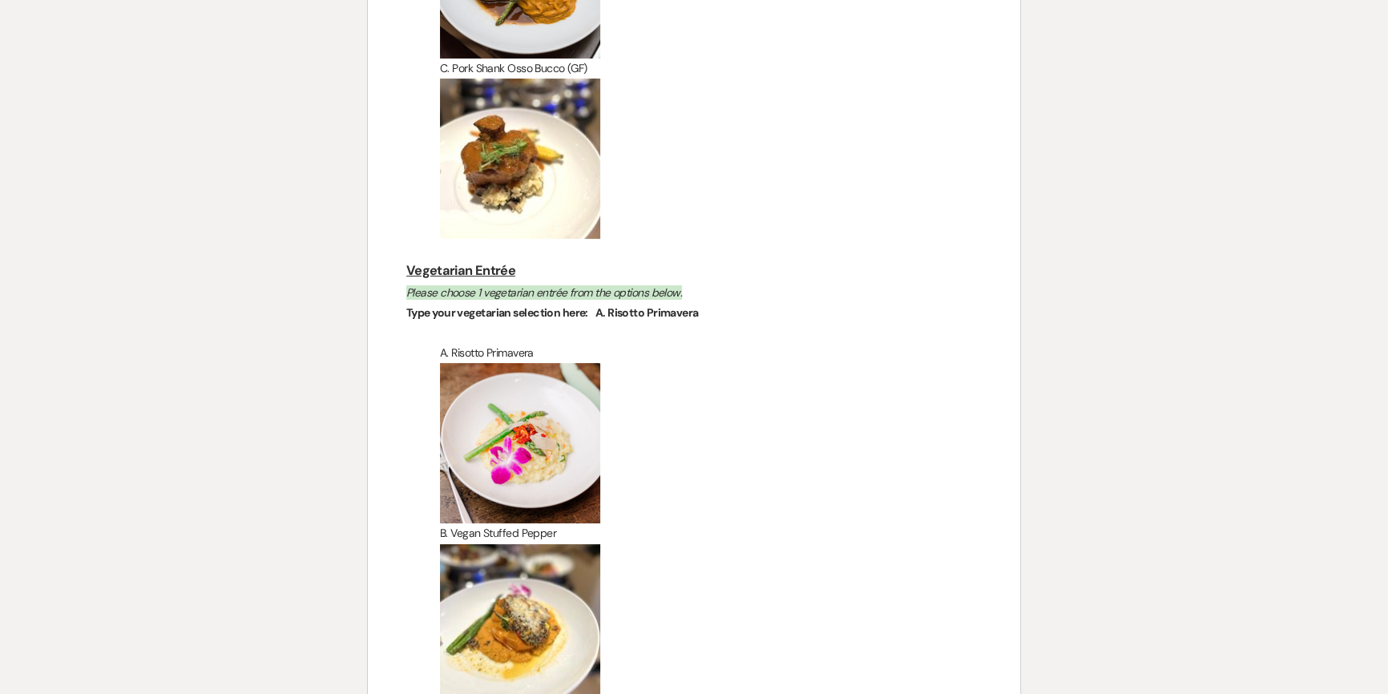
scroll to position [23317, 0]
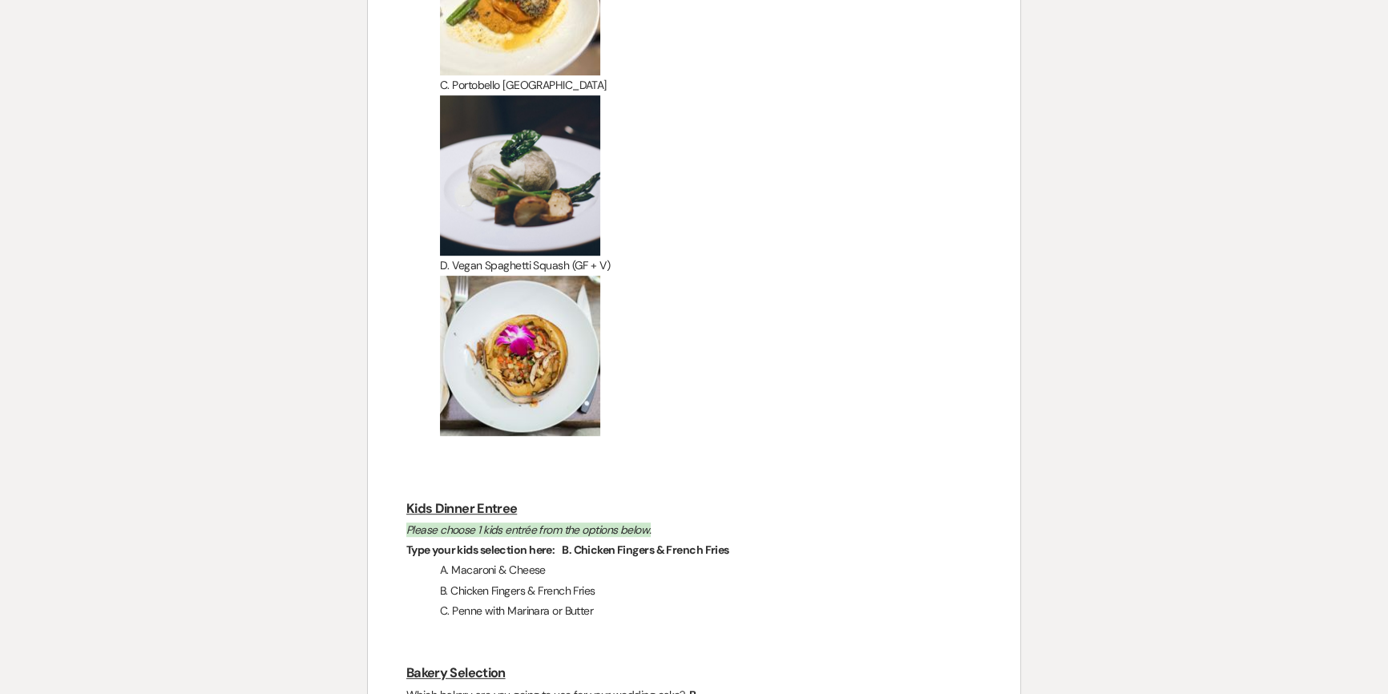
scroll to position [23972, 0]
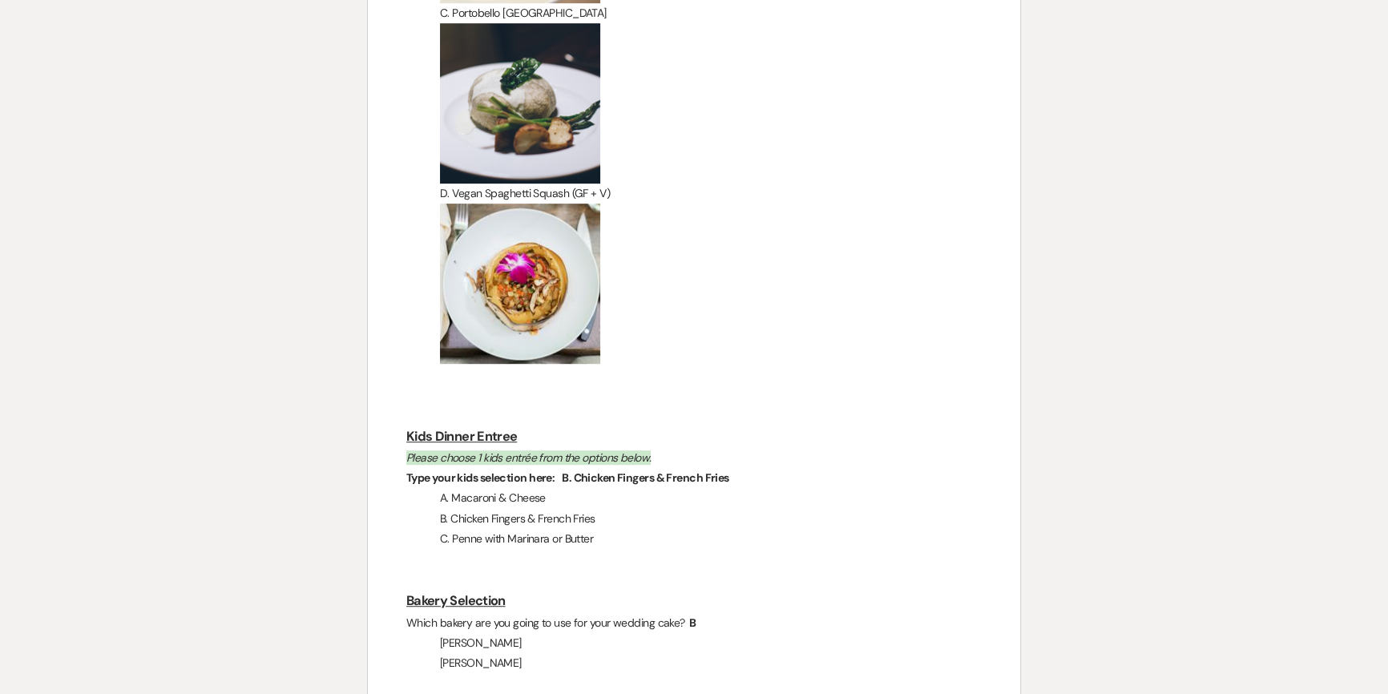
scroll to position [24045, 0]
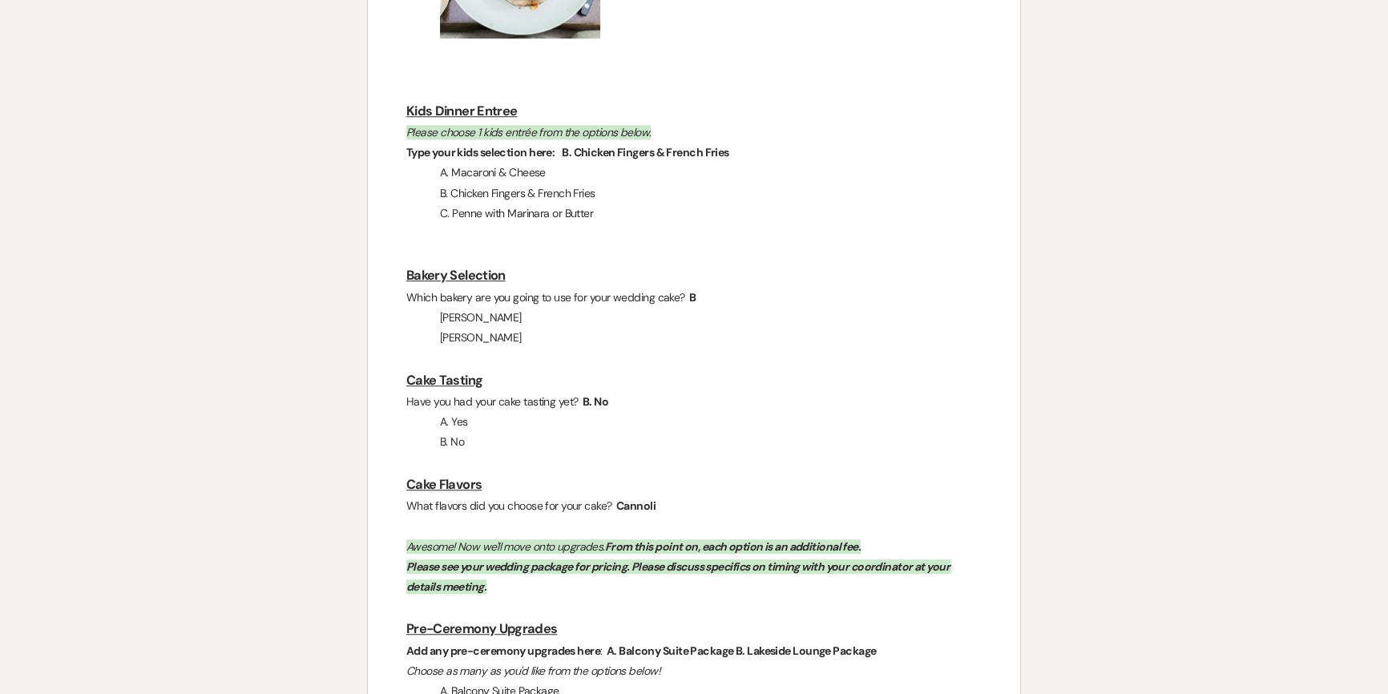
scroll to position [24410, 0]
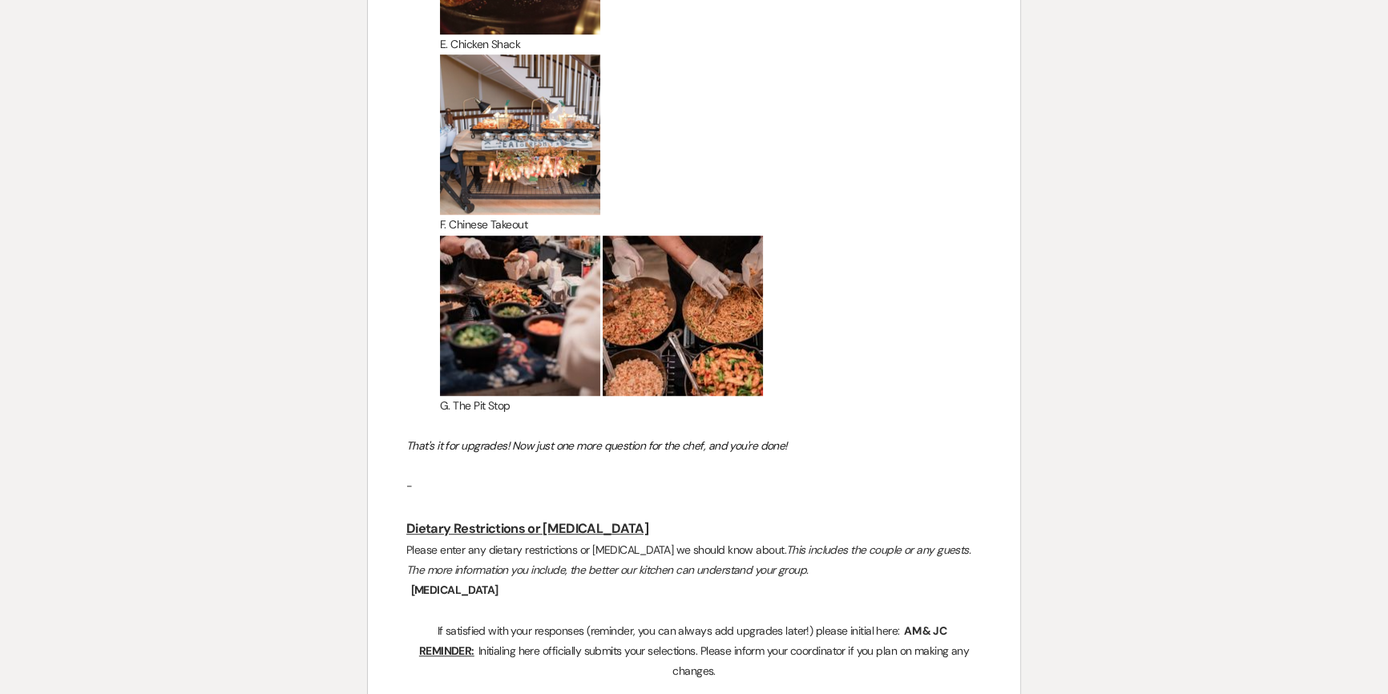
scroll to position [31985, 0]
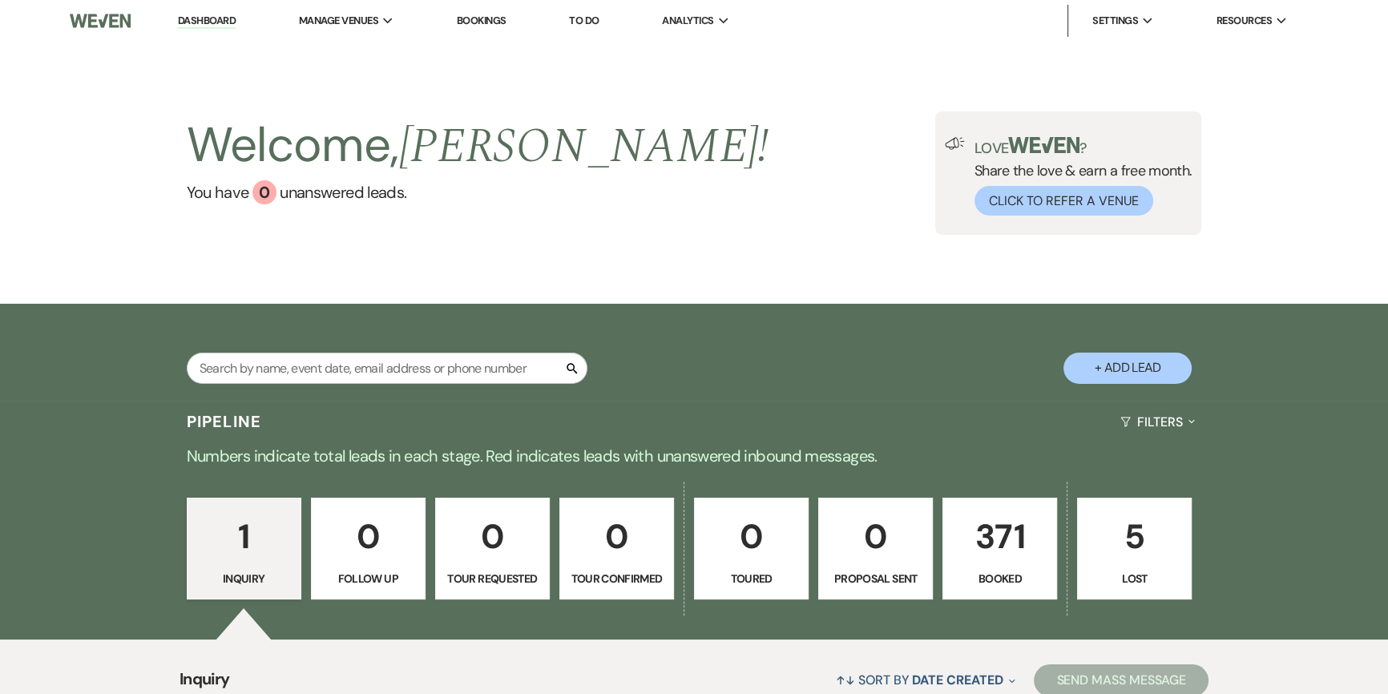
click at [1245, 423] on div "Pipeline Filters Expand" at bounding box center [694, 422] width 1154 height 42
click at [393, 357] on input "text" at bounding box center [387, 368] width 401 height 31
type input "canale"
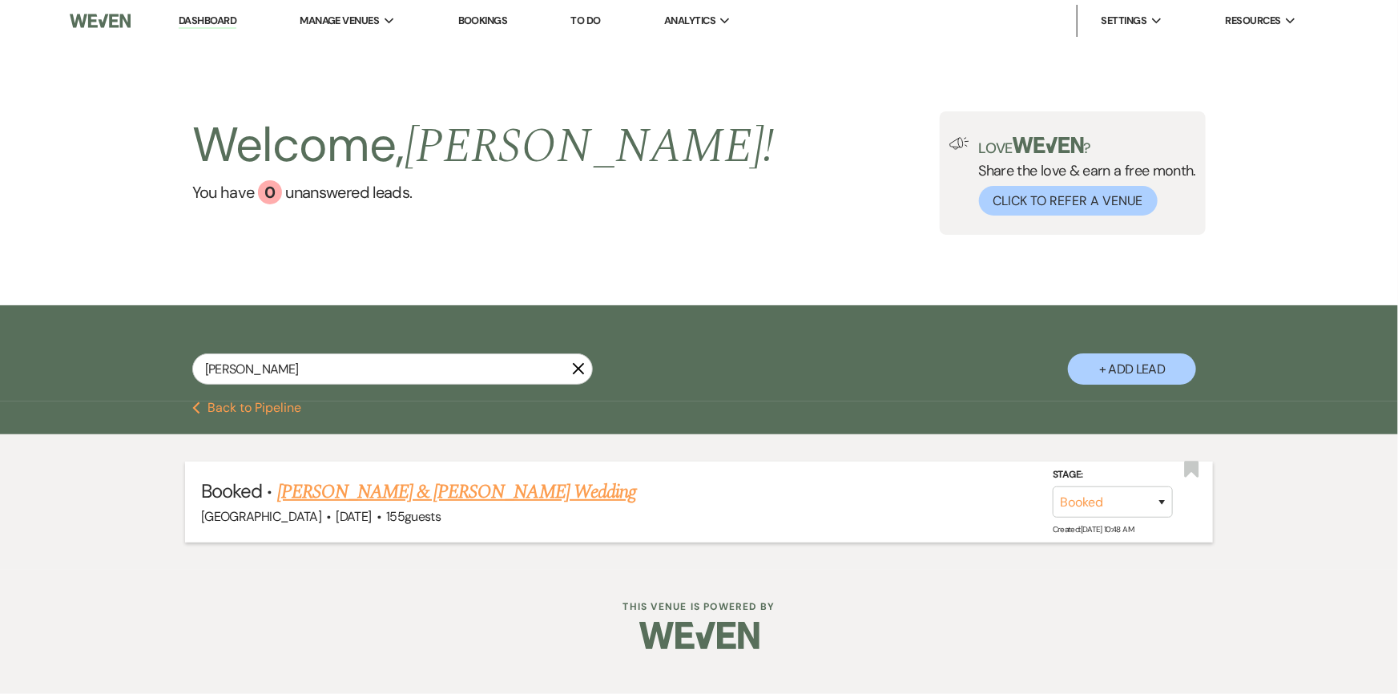
click at [484, 498] on link "Amanda Miller & John Canale's Wedding" at bounding box center [456, 492] width 359 height 29
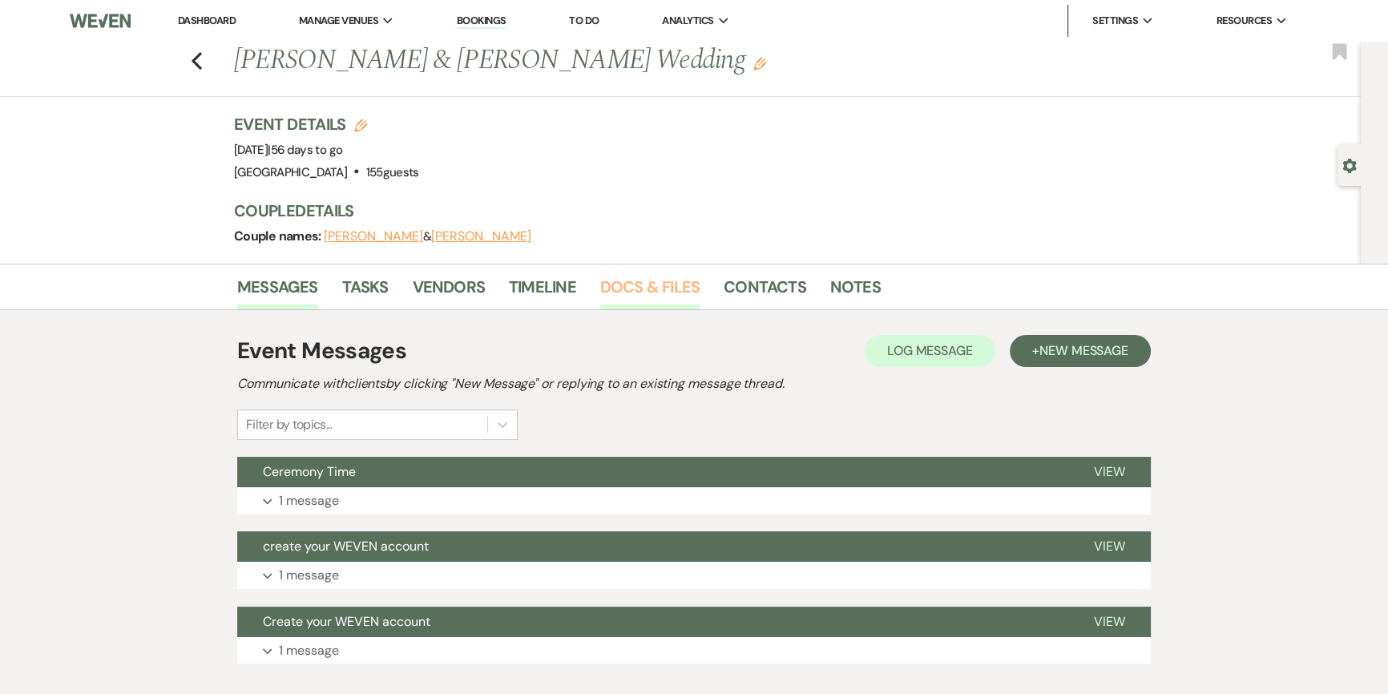
click at [619, 295] on link "Docs & Files" at bounding box center [649, 291] width 99 height 35
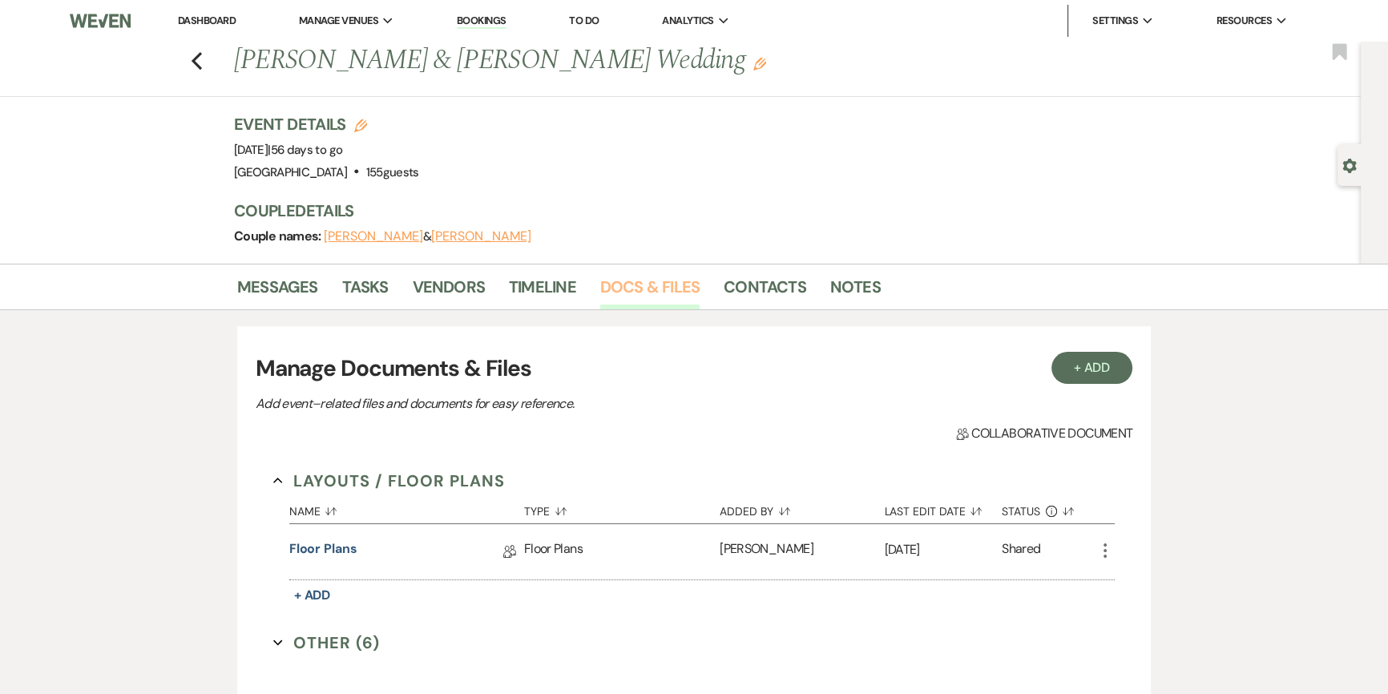
scroll to position [311, 0]
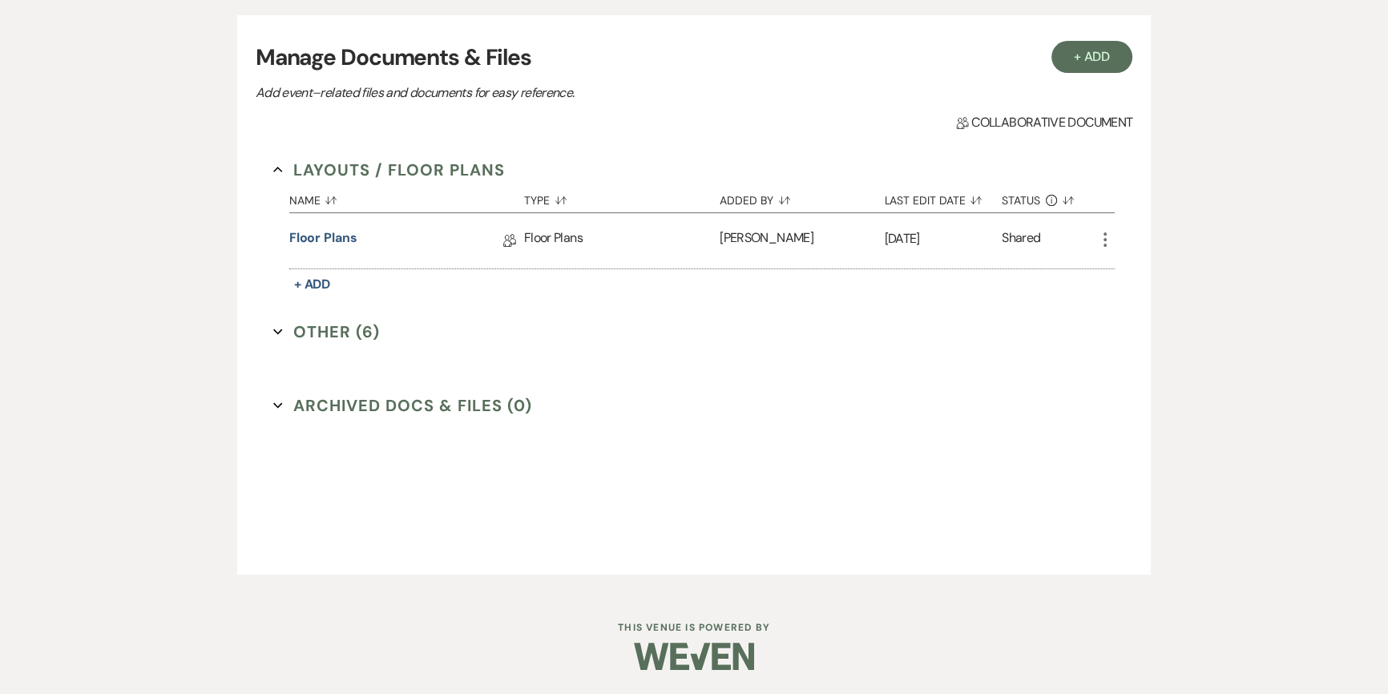
click at [345, 330] on button "Other (6) Expand" at bounding box center [326, 332] width 107 height 24
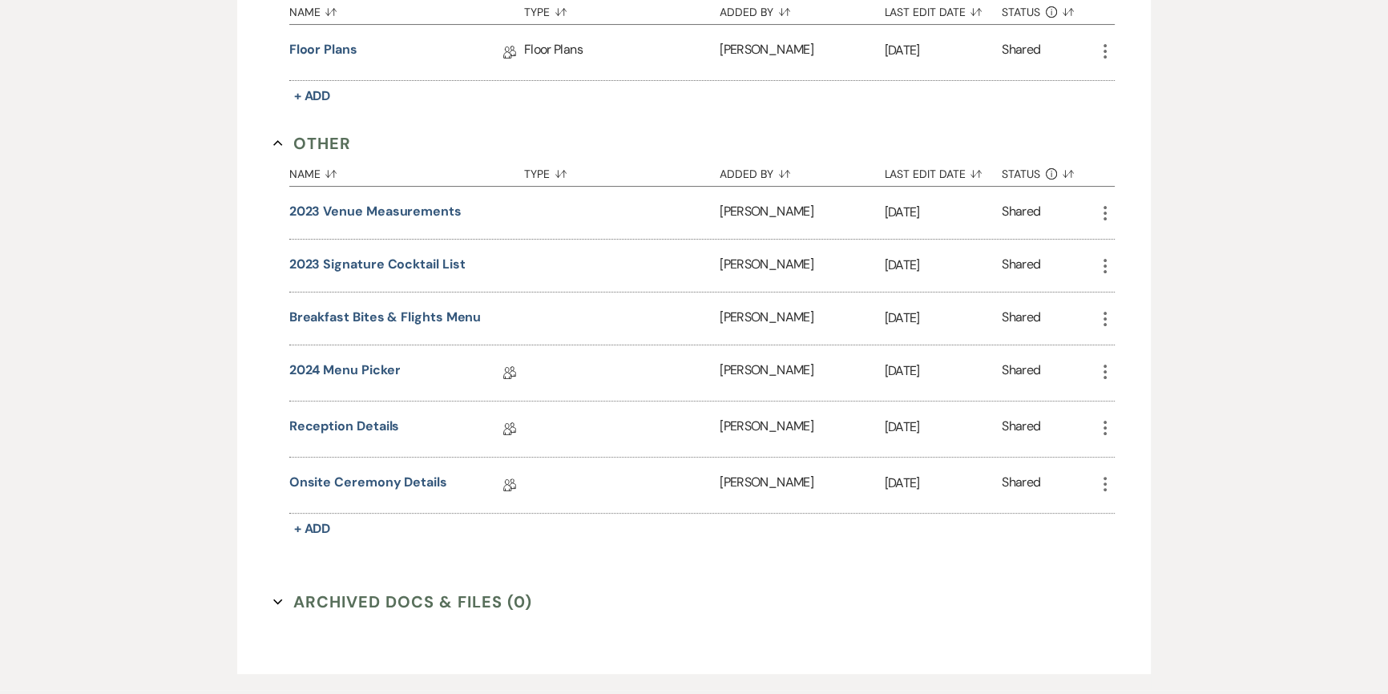
scroll to position [594, 0]
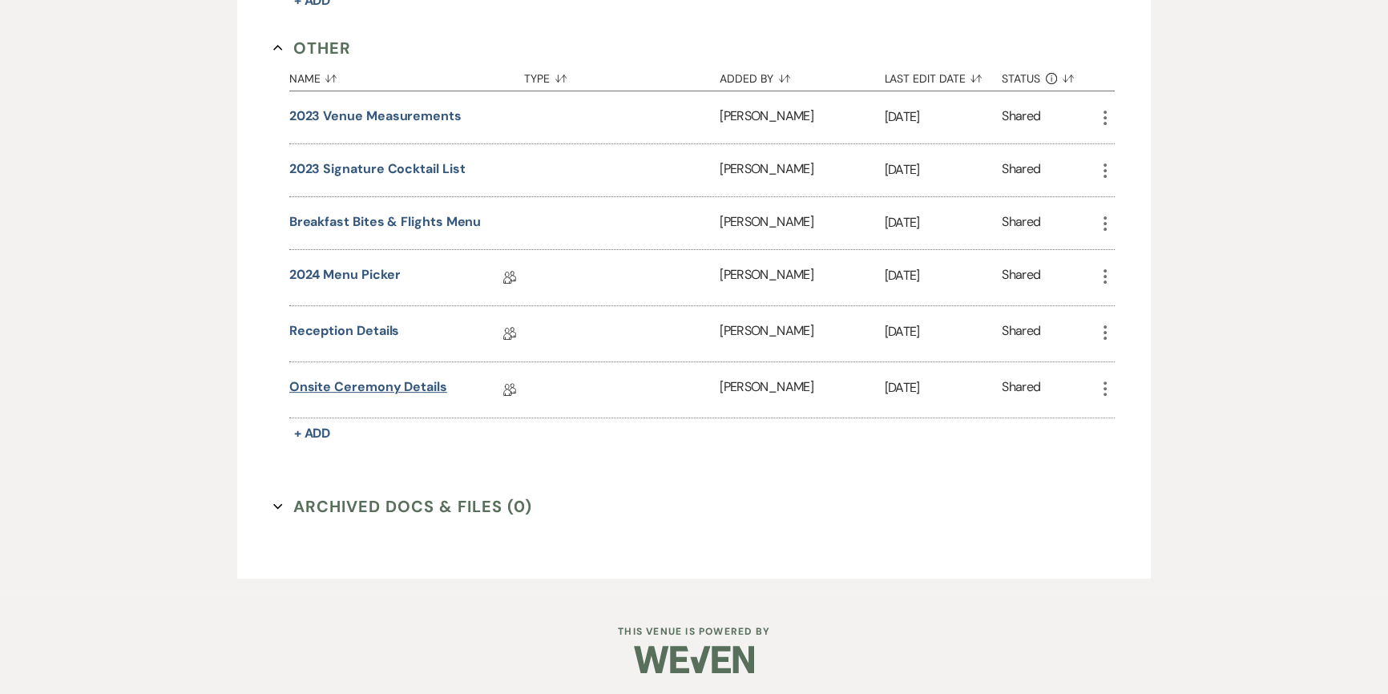
click at [365, 386] on link "Onsite Ceremony Details" at bounding box center [368, 389] width 158 height 25
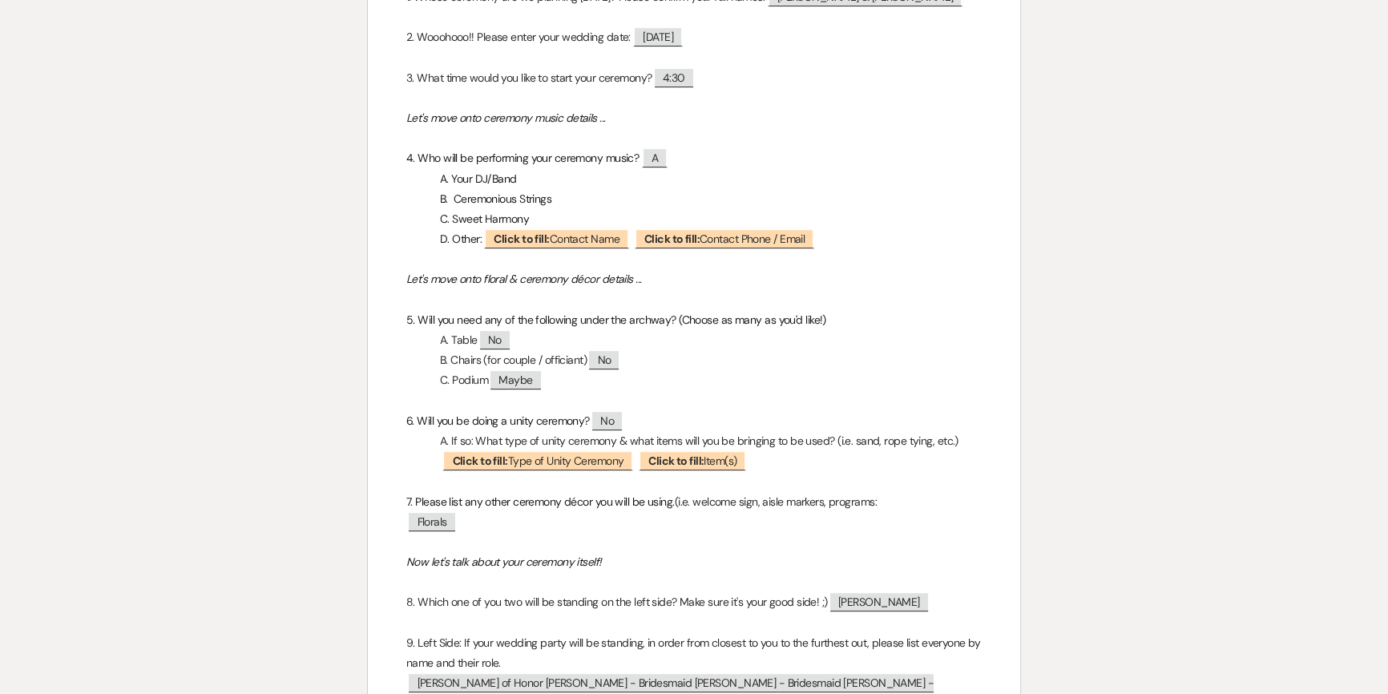
scroll to position [582, 0]
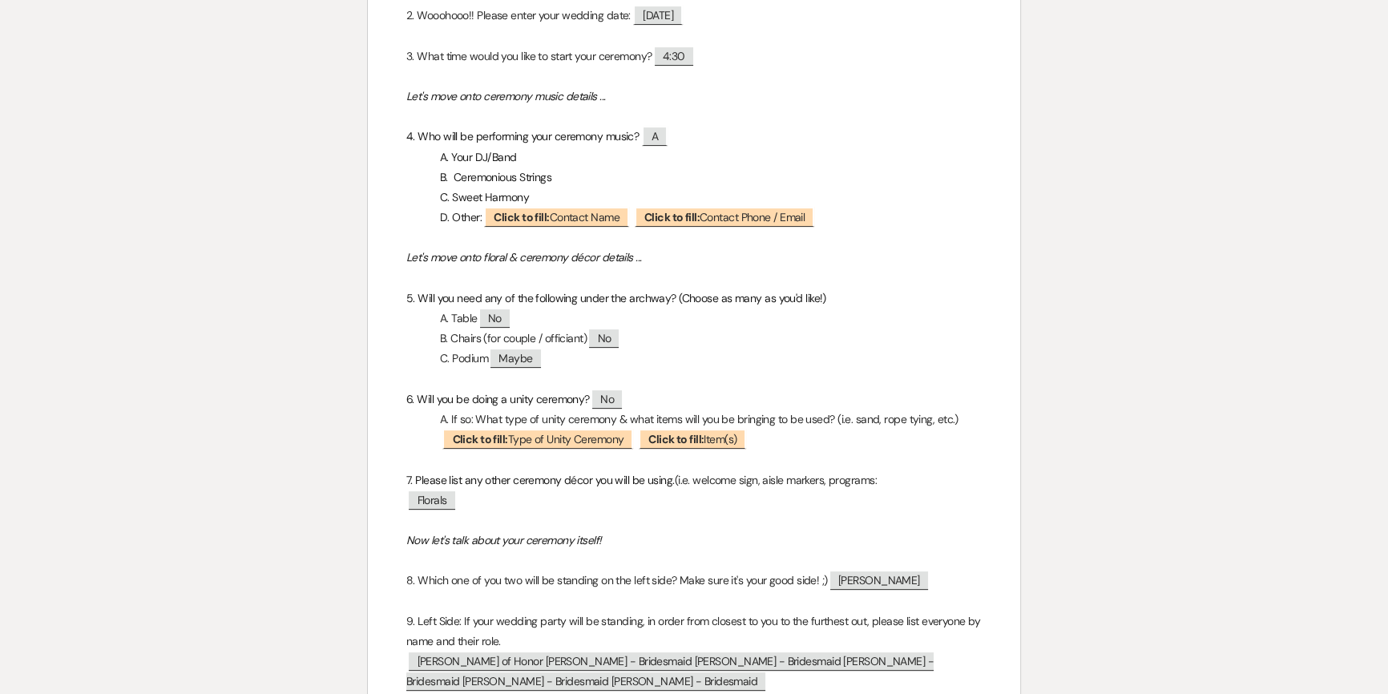
click at [1165, 412] on div "Printer Print Add Photo + Insert Field Expand Standard Field Smart Field Signat…" at bounding box center [694, 589] width 1154 height 2031
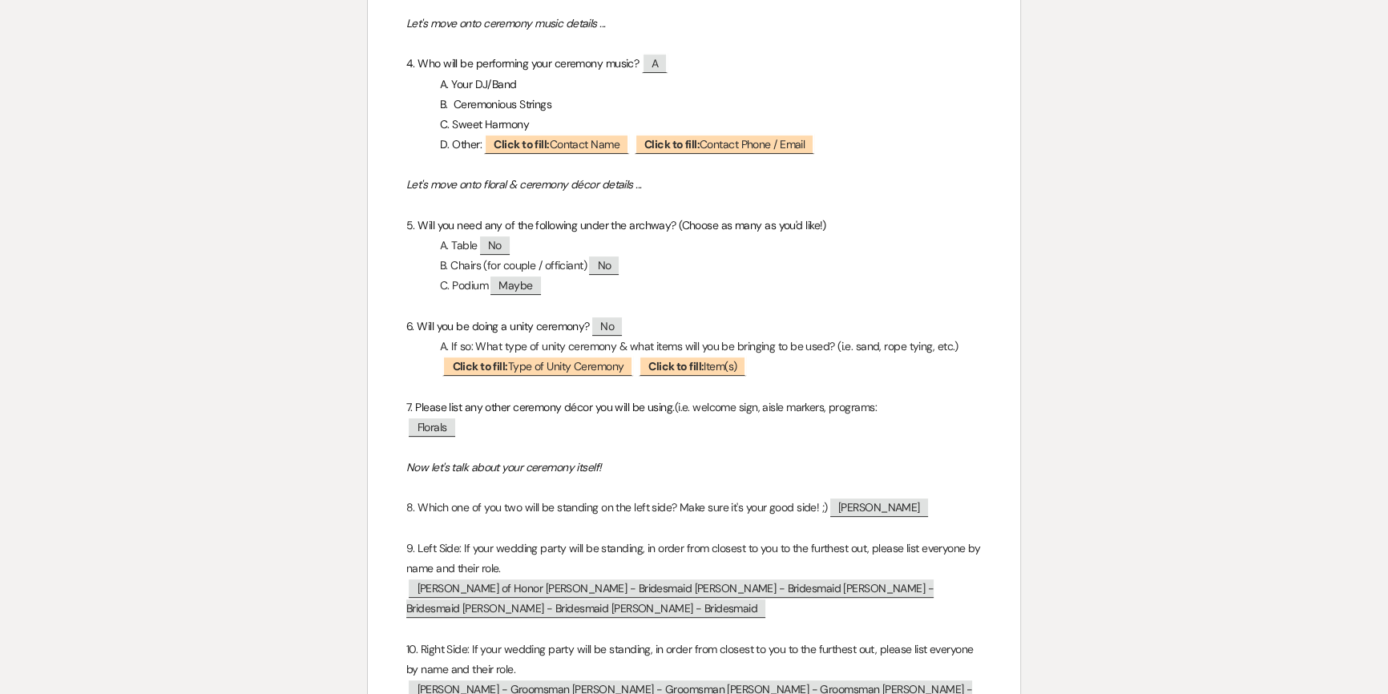
click at [1291, 386] on div "Printer Print Add Photo + Insert Field Expand Standard Field Smart Field Signat…" at bounding box center [694, 516] width 1388 height 2031
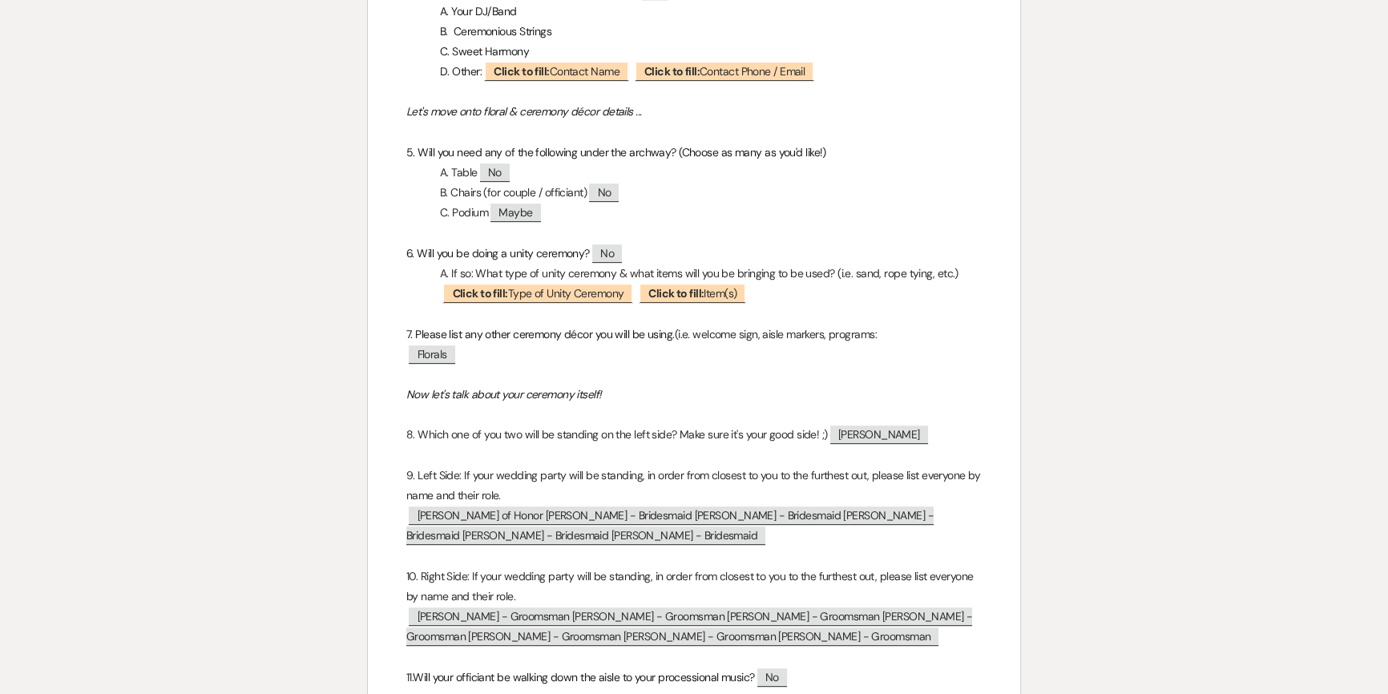
click at [1212, 369] on div "Printer Print Add Photo + Insert Field Expand Standard Field Smart Field Signat…" at bounding box center [694, 443] width 1154 height 2031
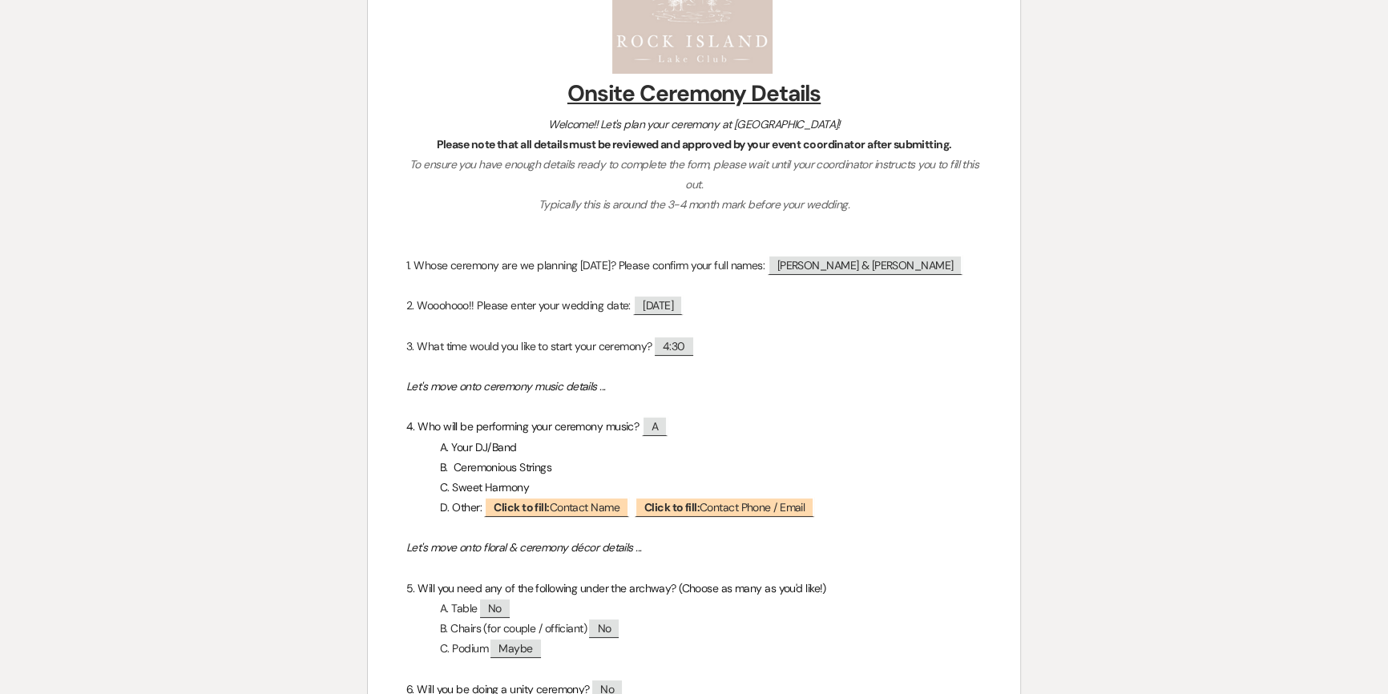
scroll to position [291, 0]
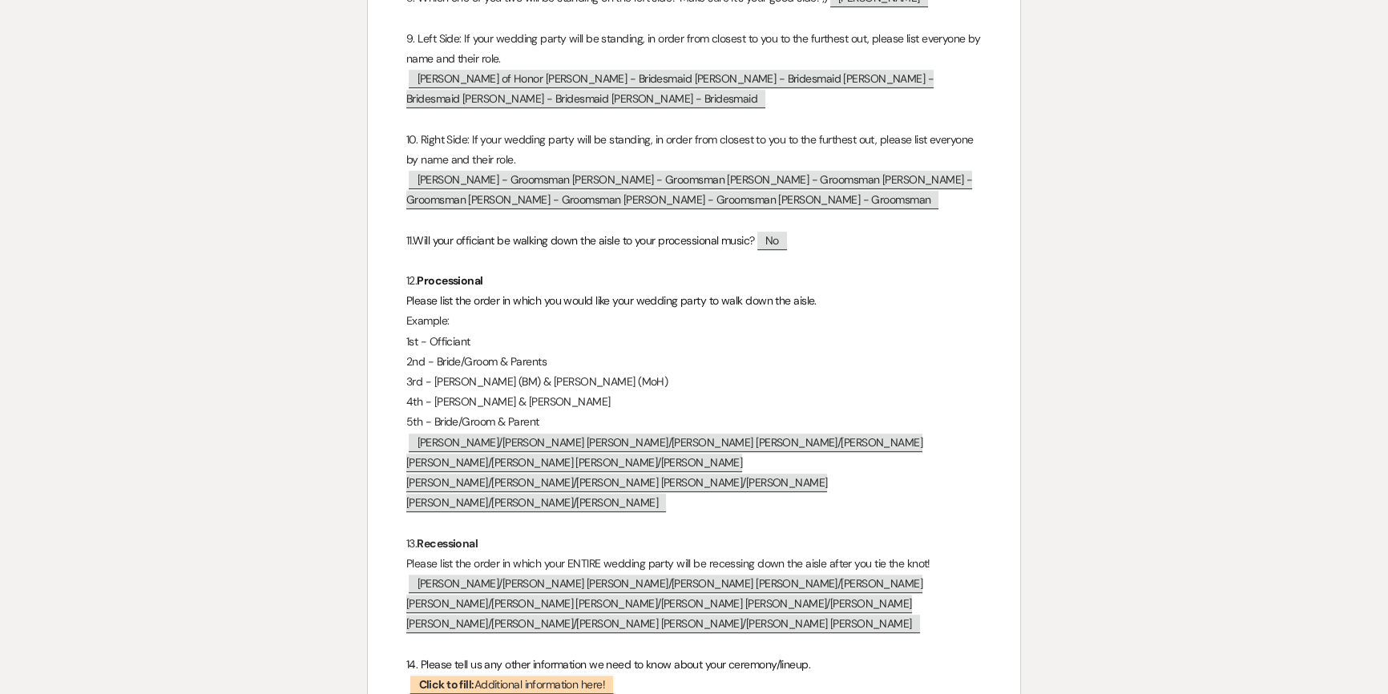
scroll to position [1092, 0]
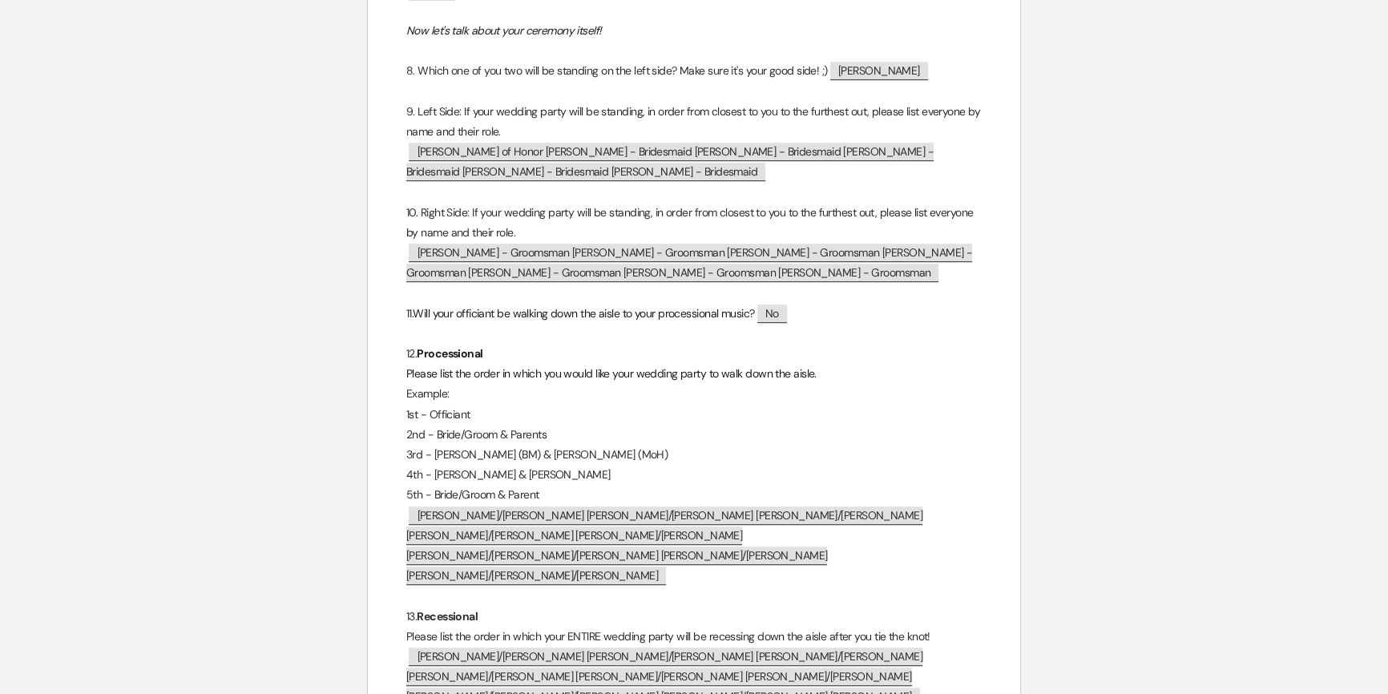
click at [1151, 340] on div "Printer Print Add Photo + Insert Field Expand Standard Field Smart Field Signat…" at bounding box center [694, 79] width 1154 height 2031
